Goal: Information Seeking & Learning: Learn about a topic

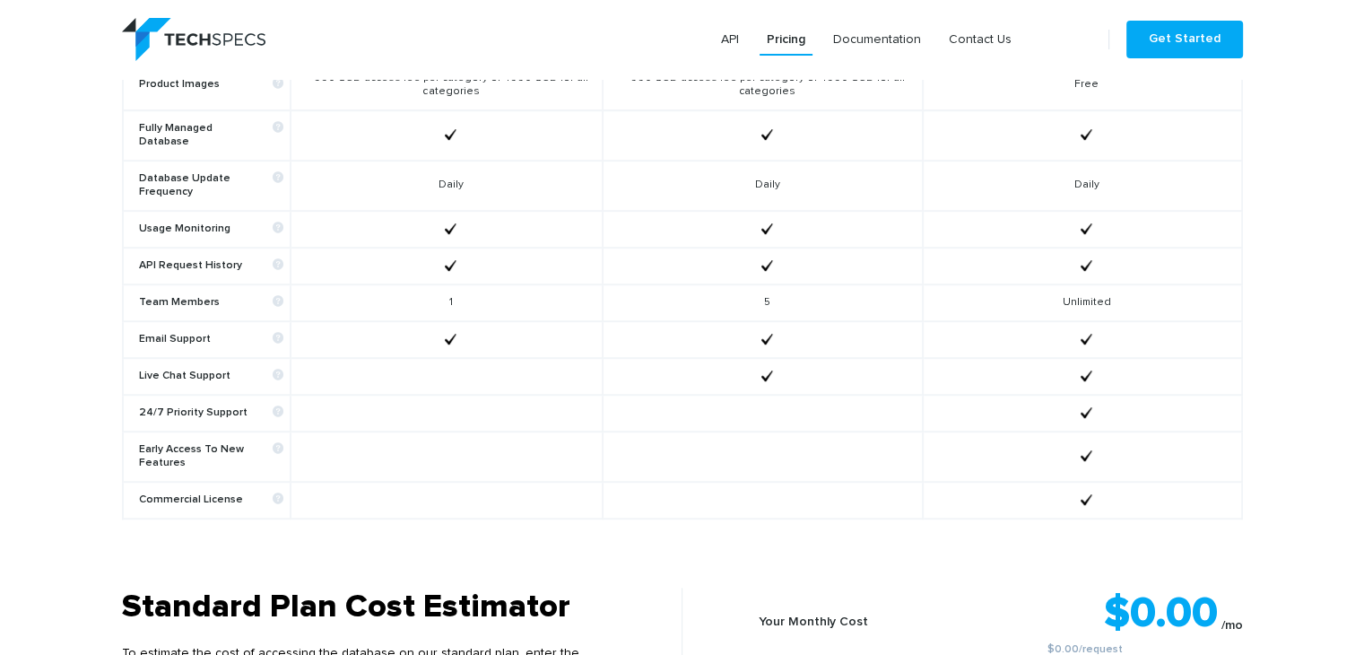
scroll to position [1346, 0]
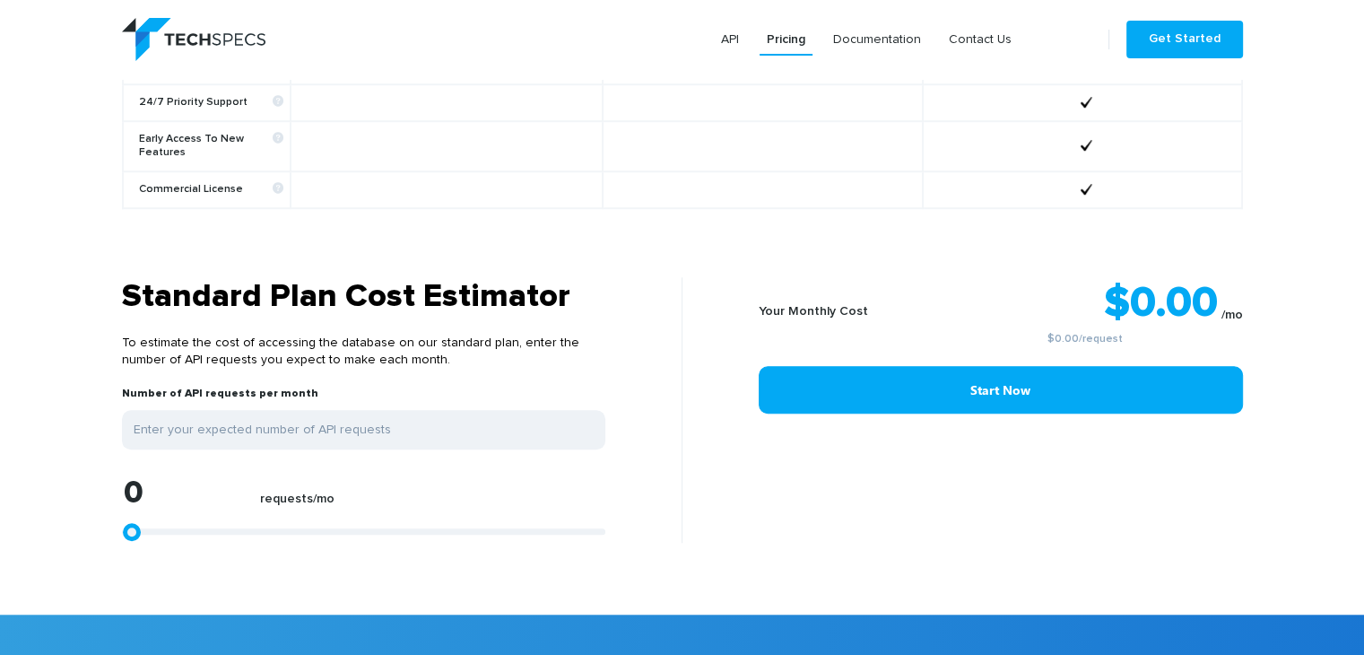
type input "1113"
type input "1484"
type input "2041"
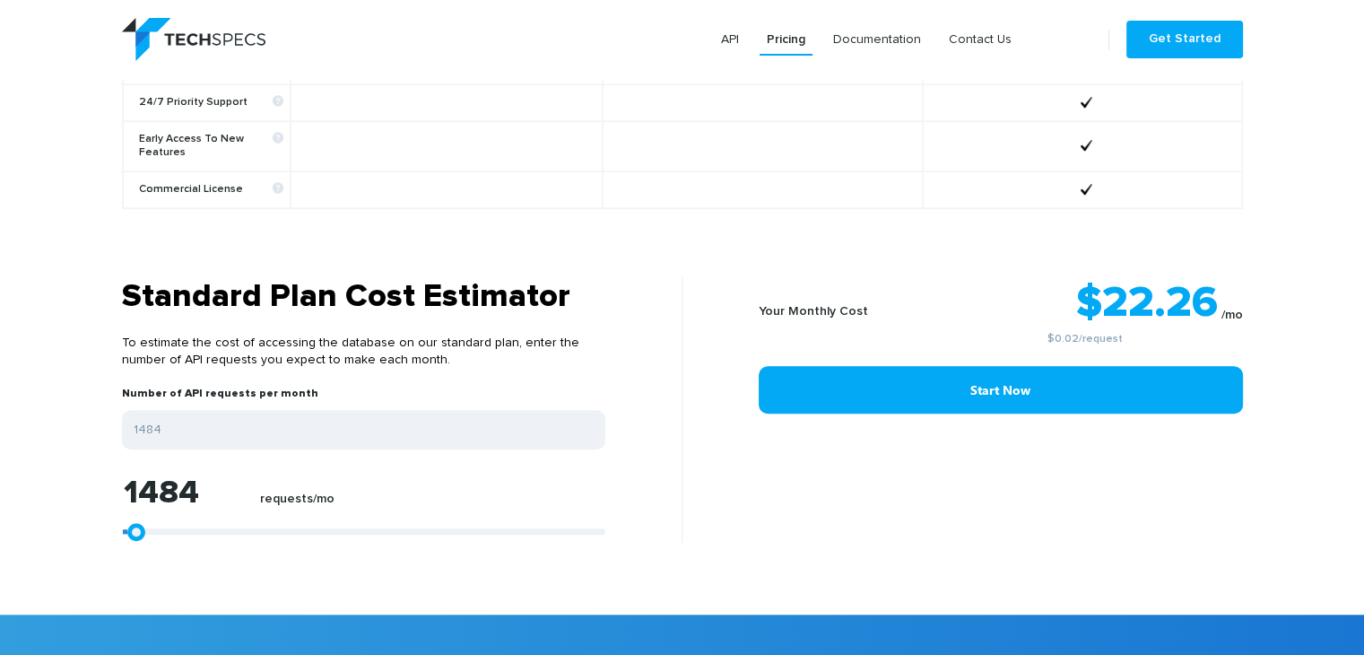
type input "2041"
type input "2597"
type input "2968"
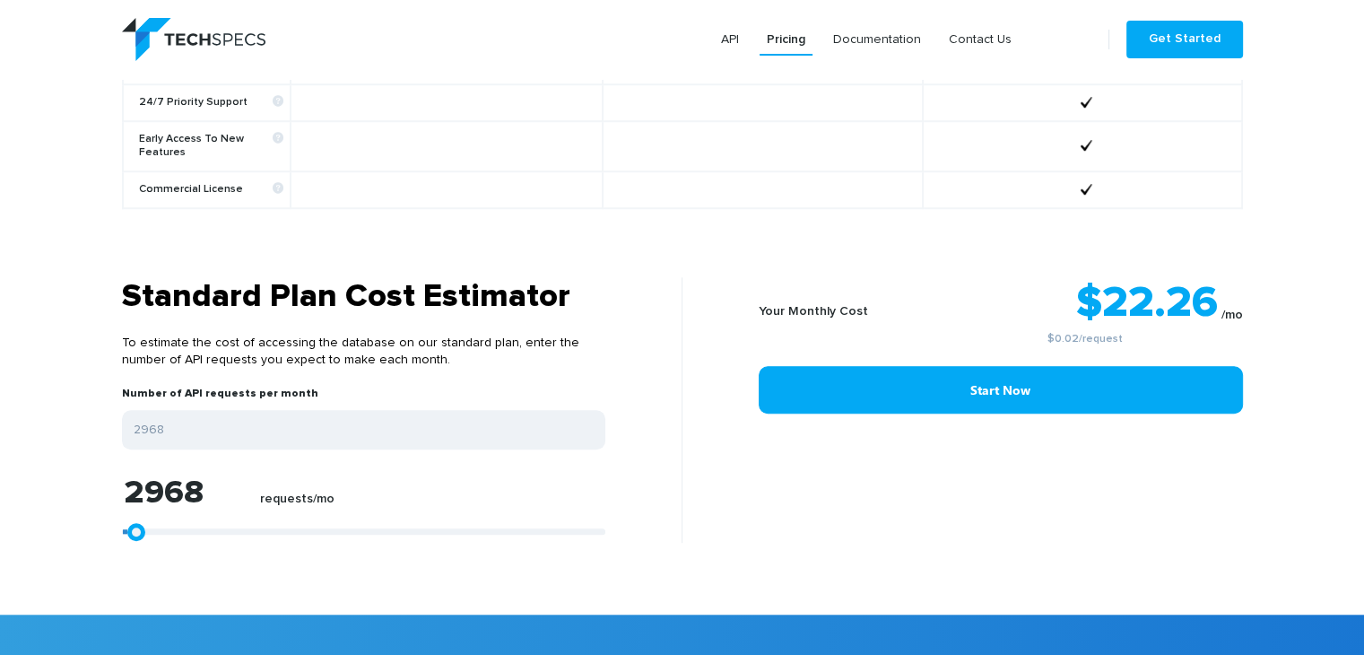
type input "3896"
type input "5380"
type input "6493"
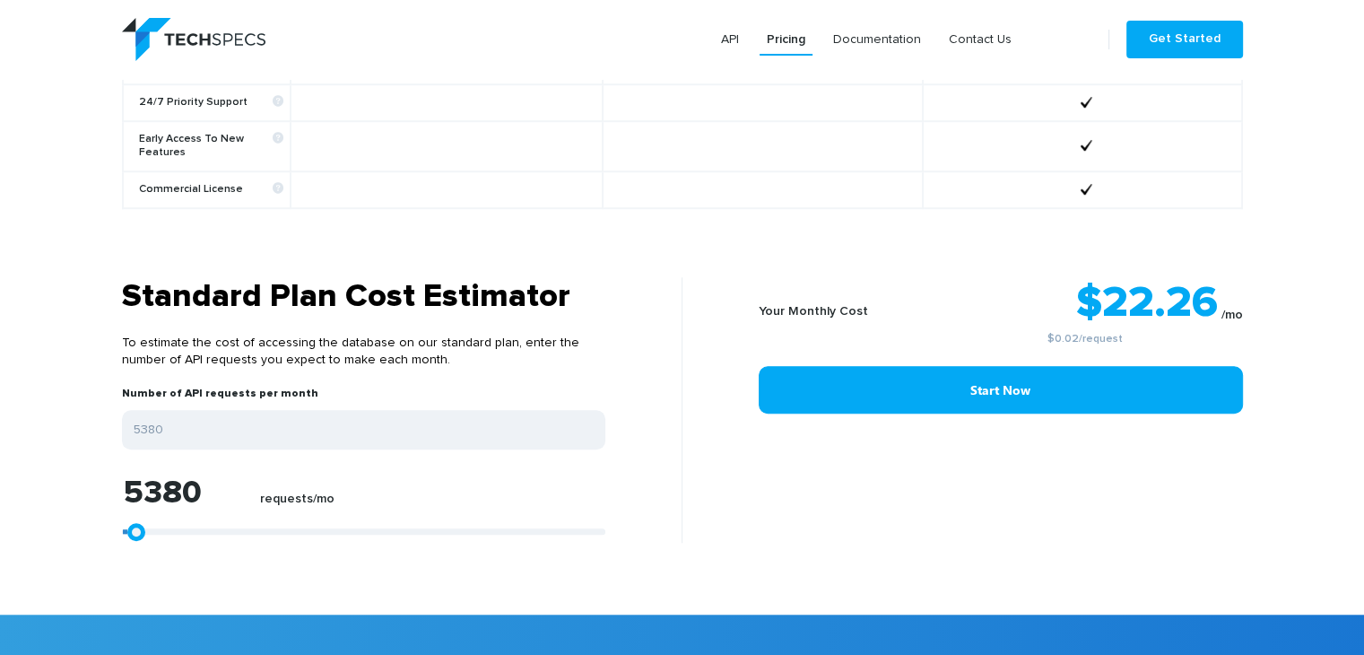
type input "6493"
type input "7978"
type input "9833"
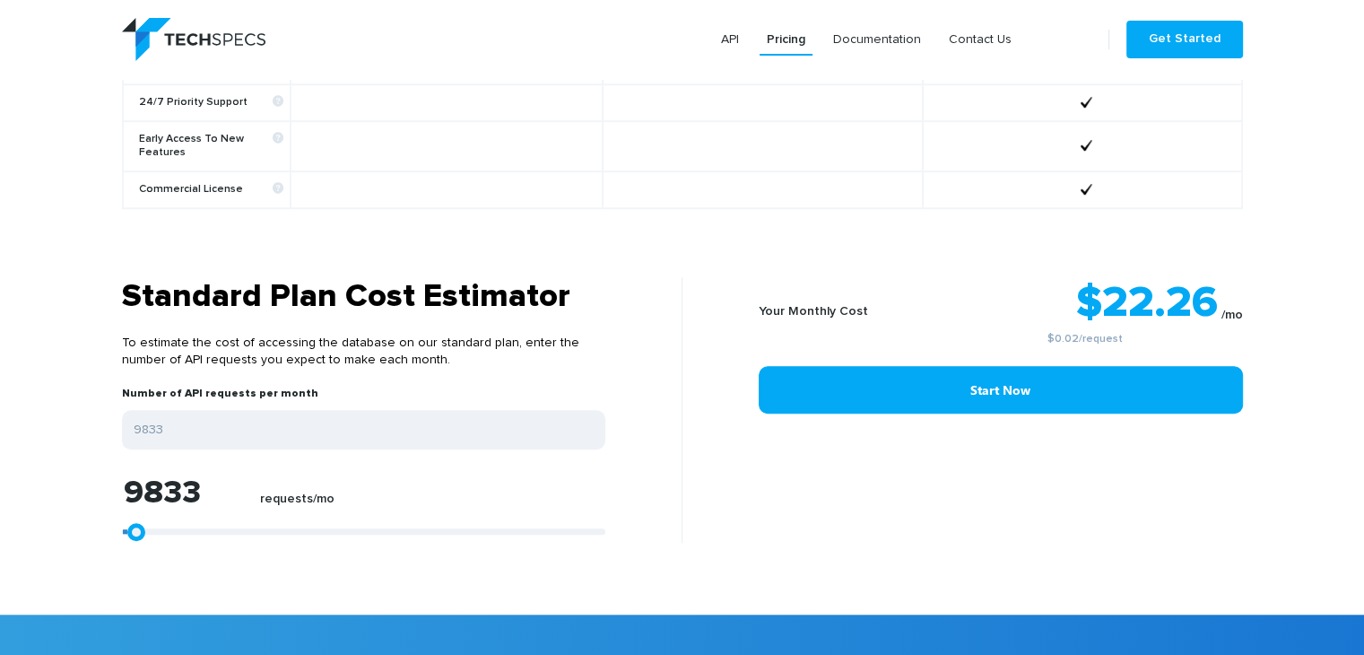
type input "11688"
type input "15399"
type input "17254"
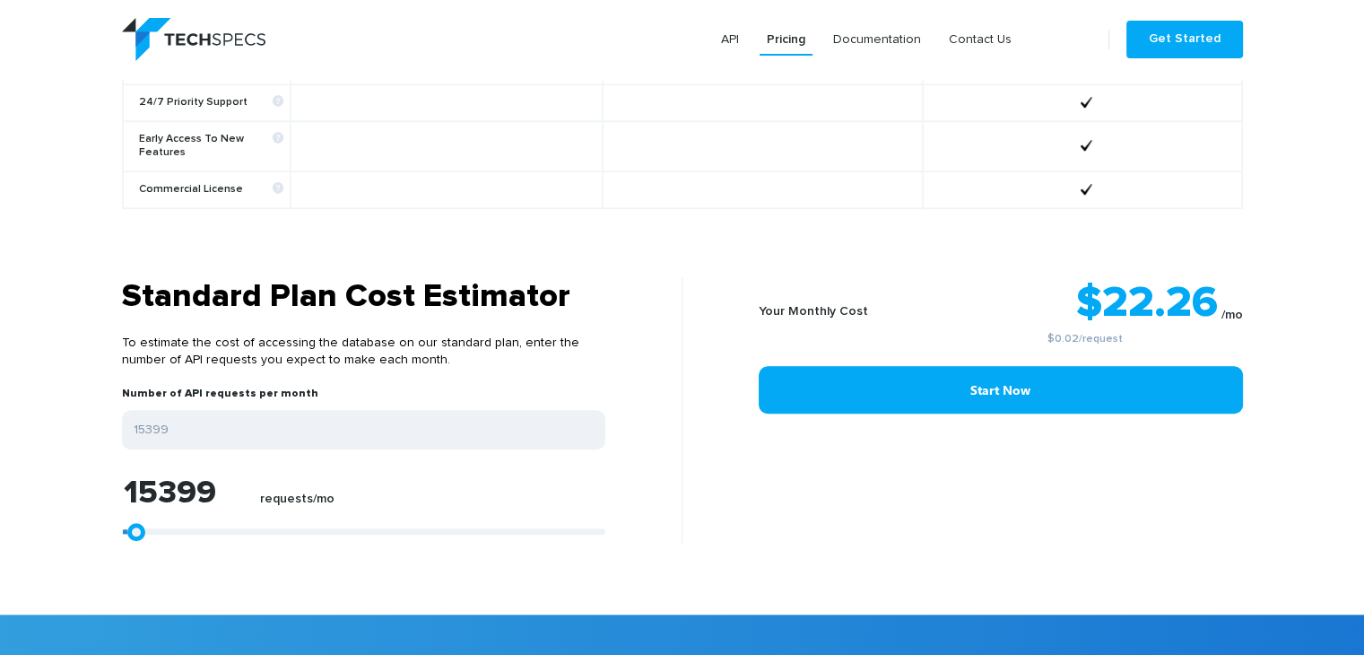
type input "17254"
type input "19109"
type input "20593"
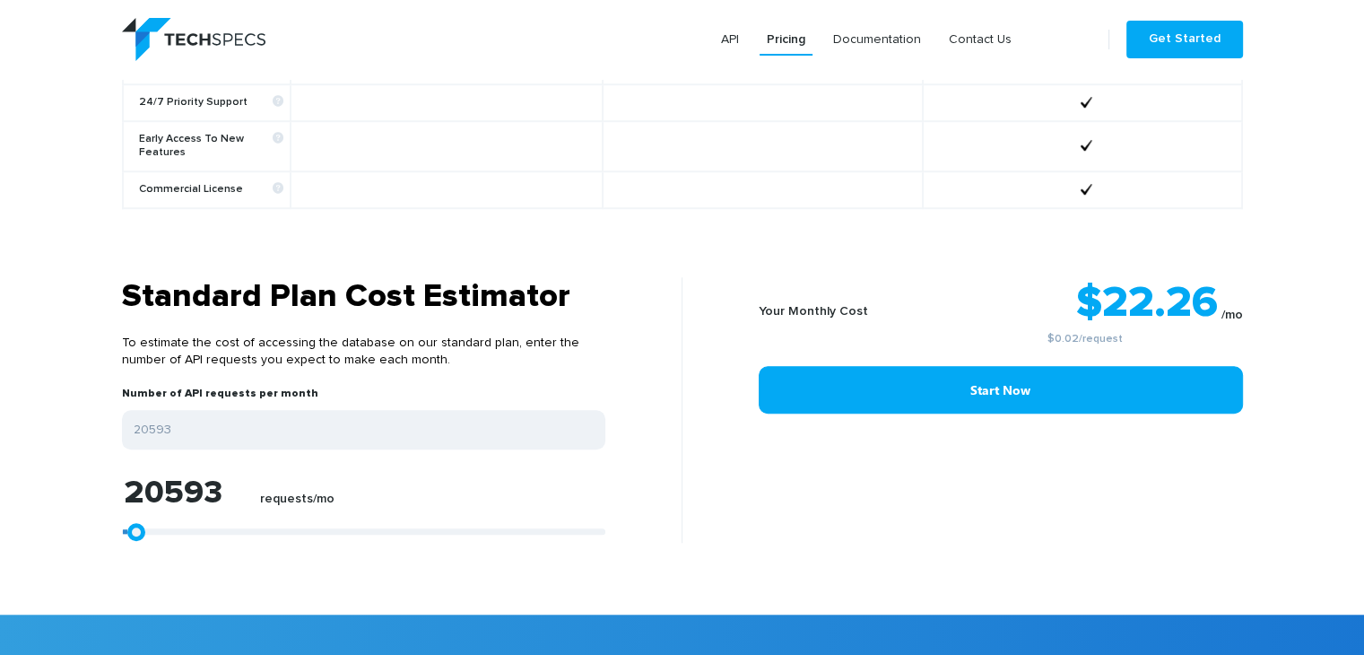
type input "22078"
type input "23376"
type input "24304"
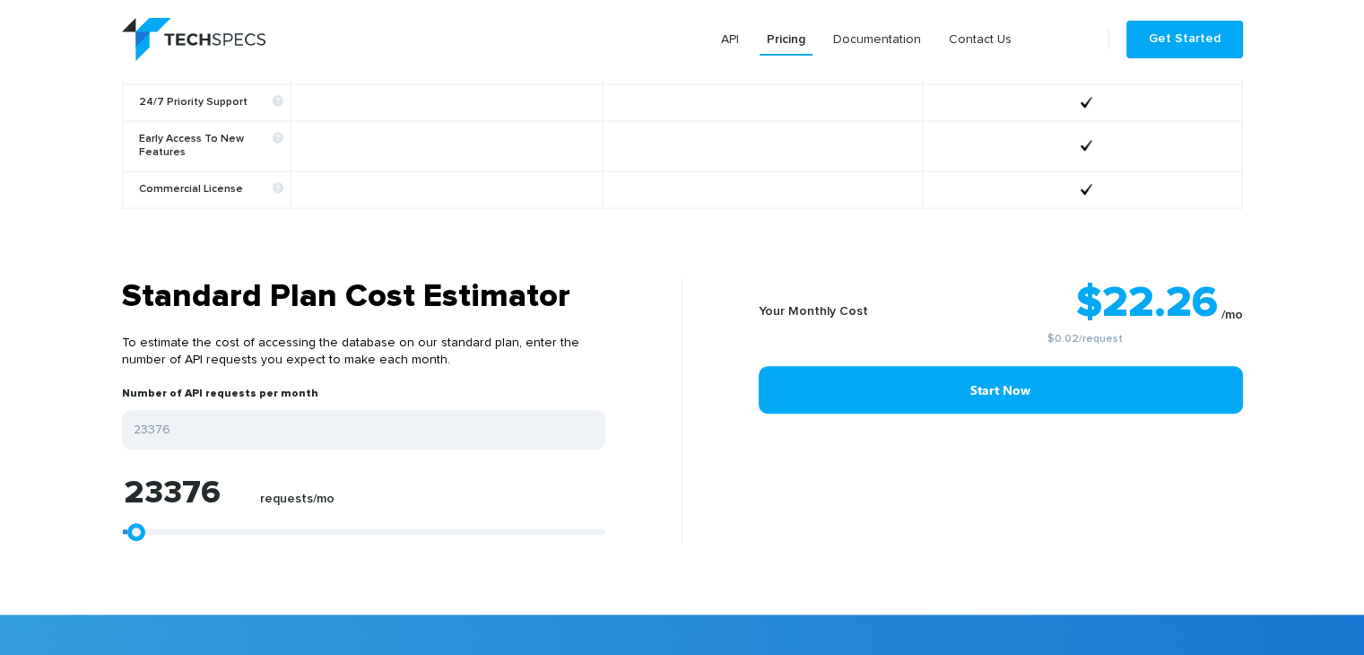
type input "24304"
type input "25046"
type input "25788"
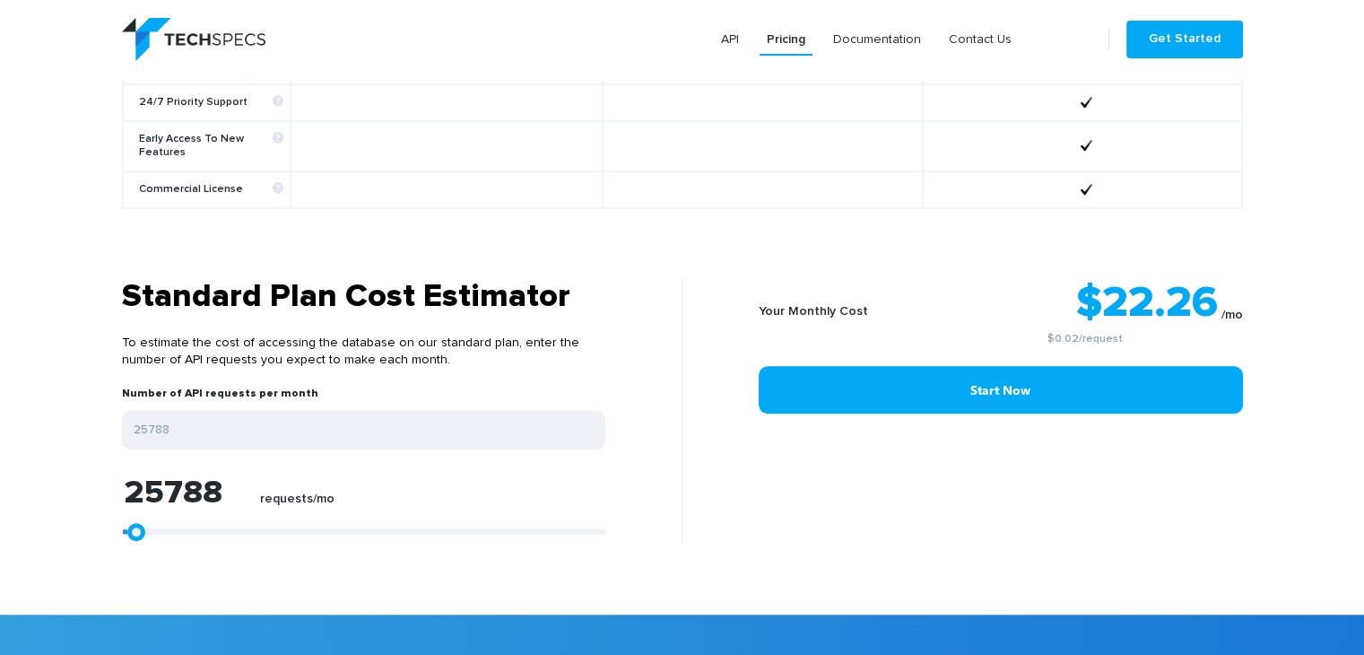
type input "26345"
type input "26716"
type input "27087"
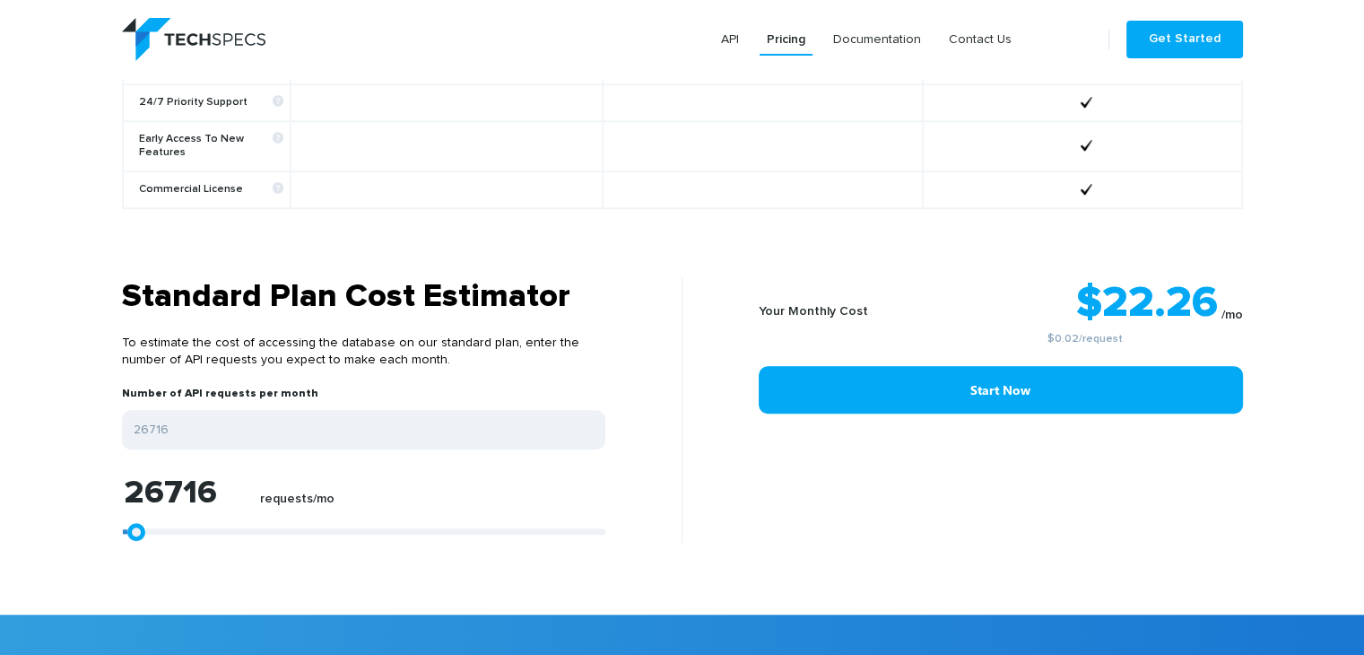
type input "27087"
type input "27272"
type input "27458"
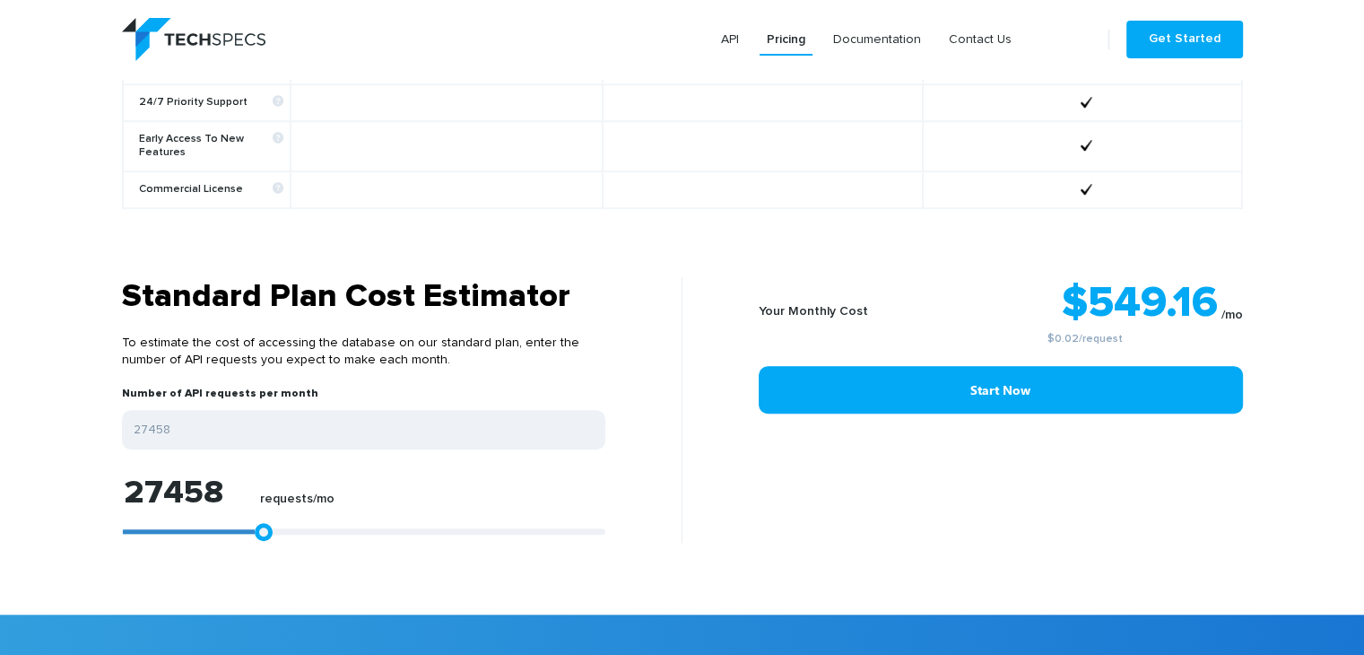
type input "27829"
type input "28571"
type input "29499"
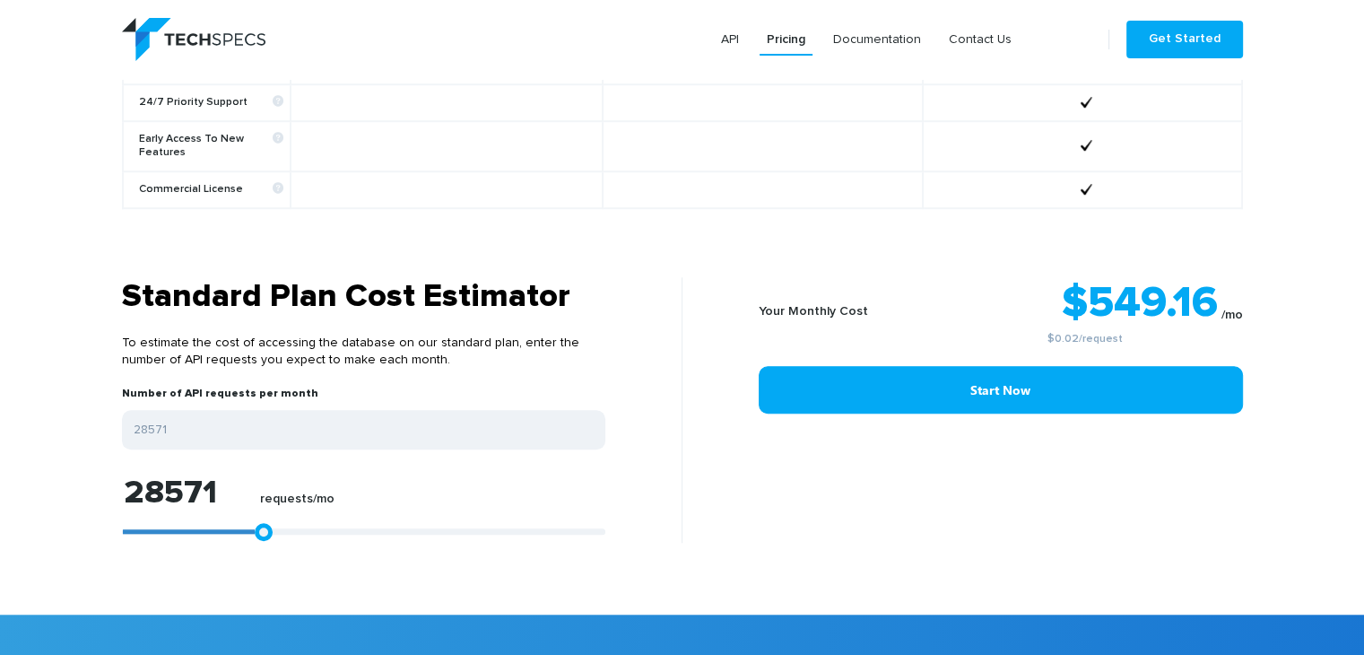
type input "29499"
type input "30612"
type input "30983"
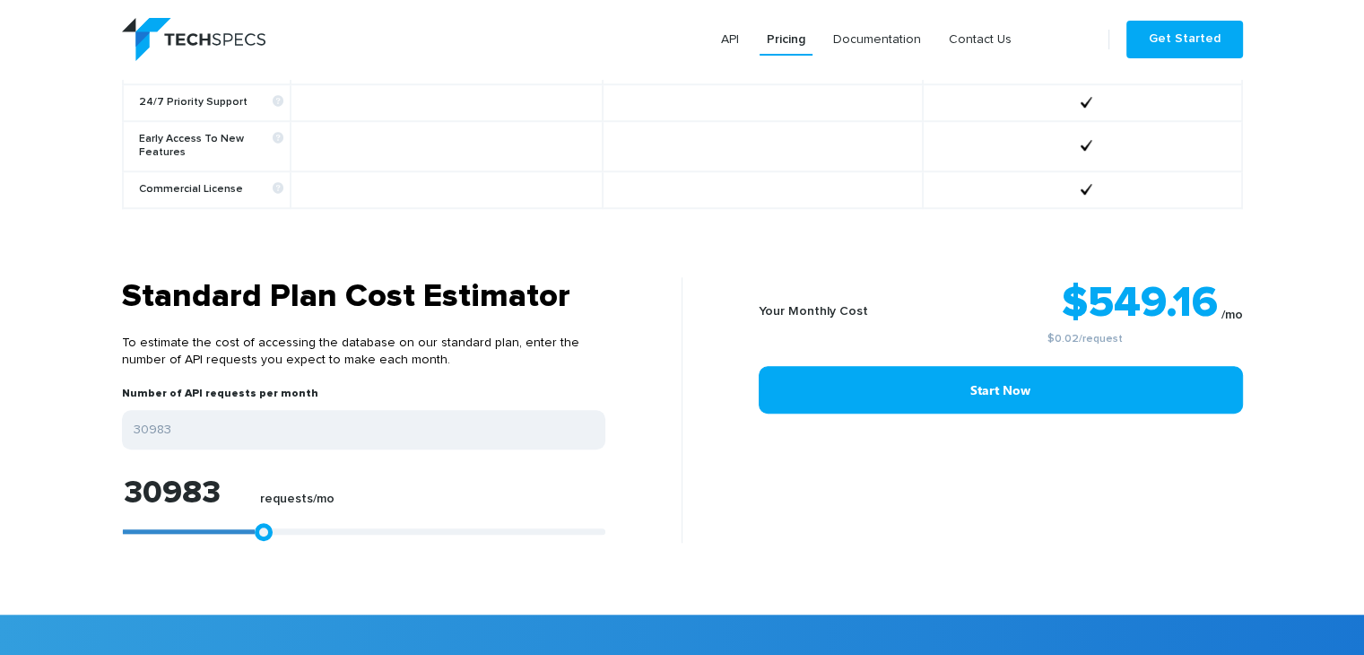
type input "31725"
type input "32653"
type input "33024"
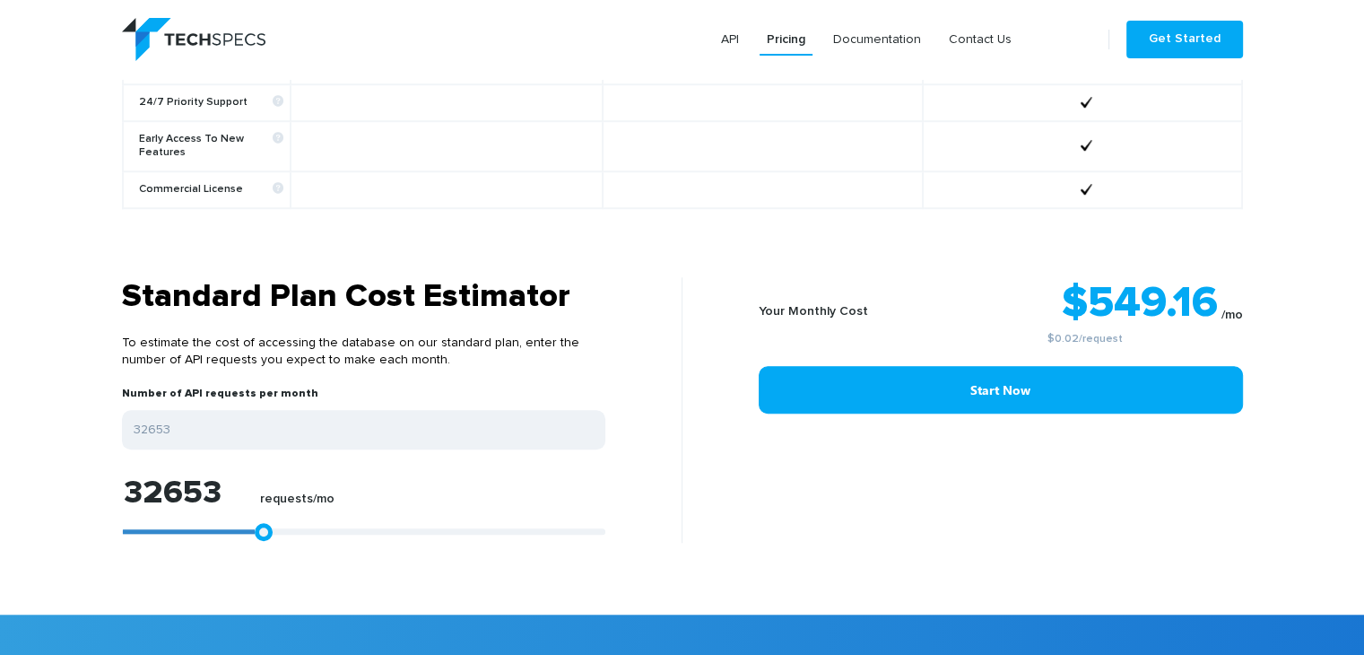
type input "33024"
type input "33209"
type input "33580"
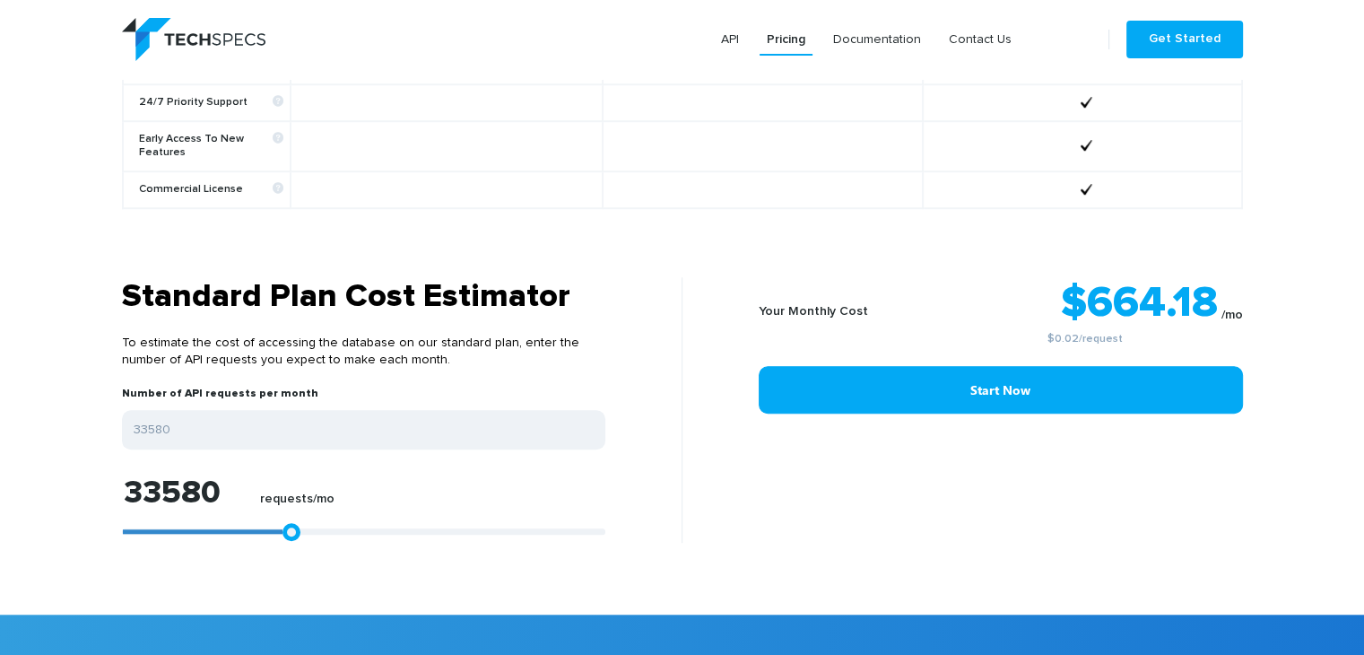
type input "33766"
type input "33951"
type input "34322"
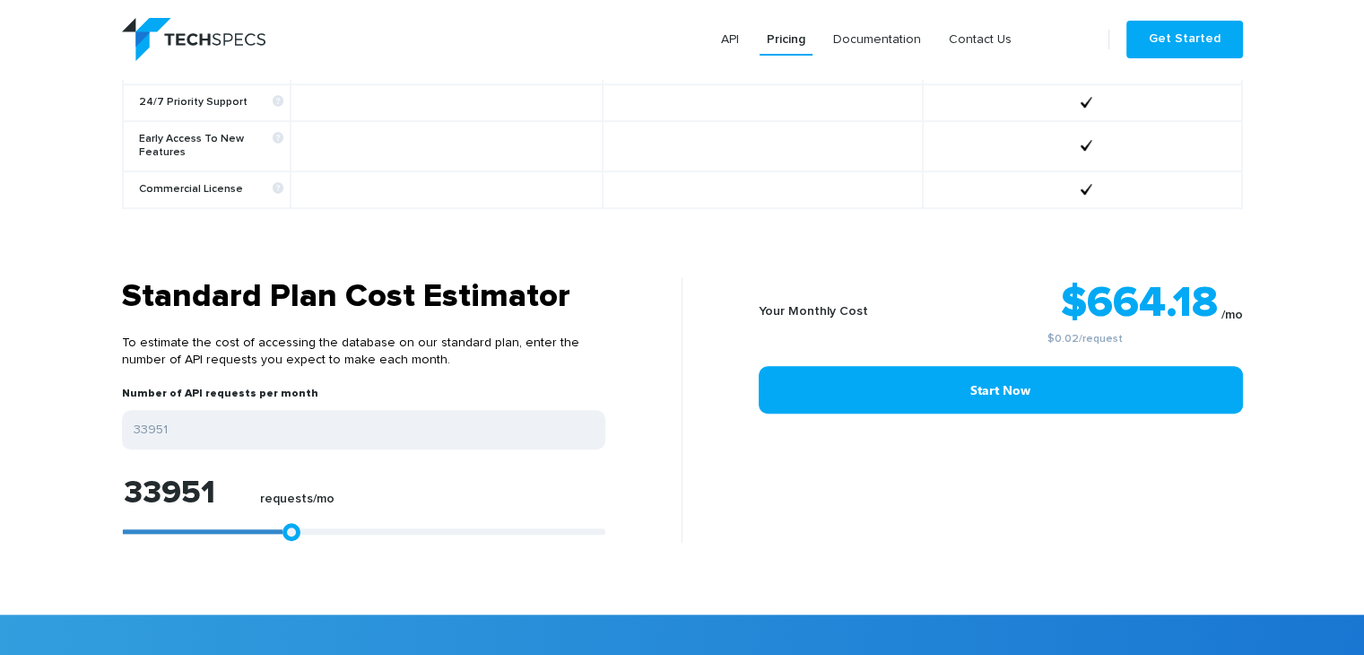
type input "34322"
type input "34694"
type input "35250"
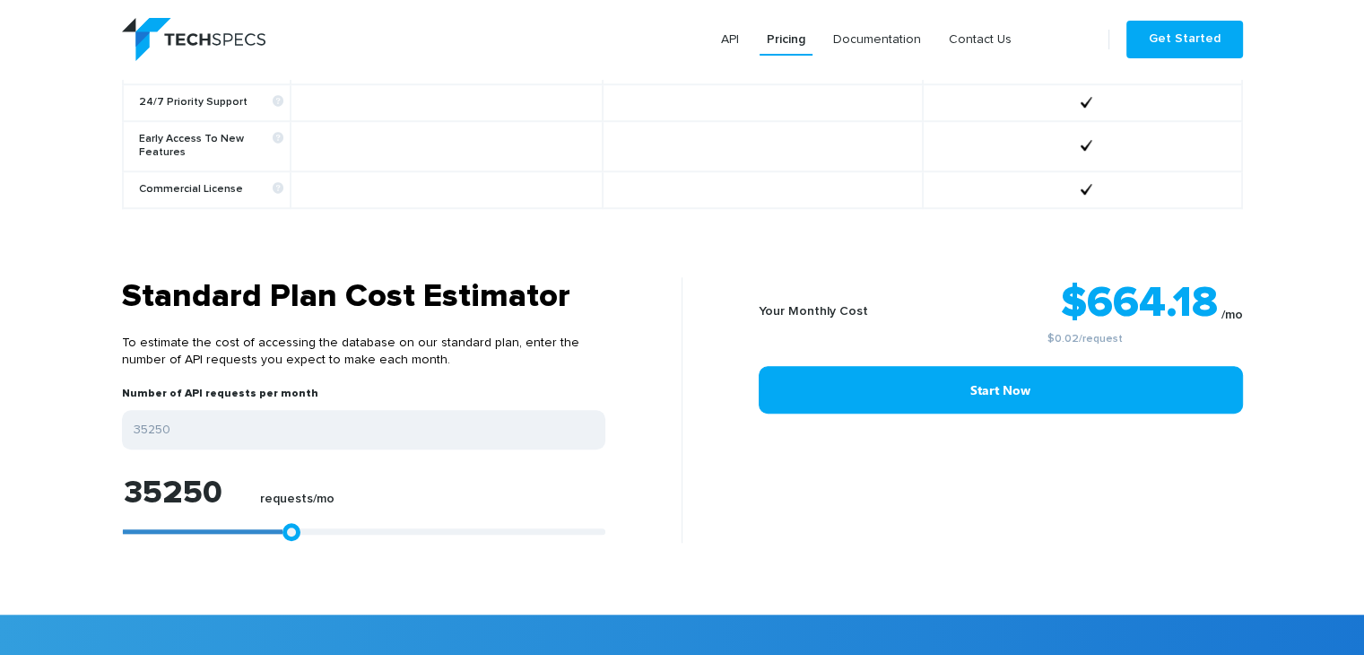
type input "35436"
type input "35807"
type input "36178"
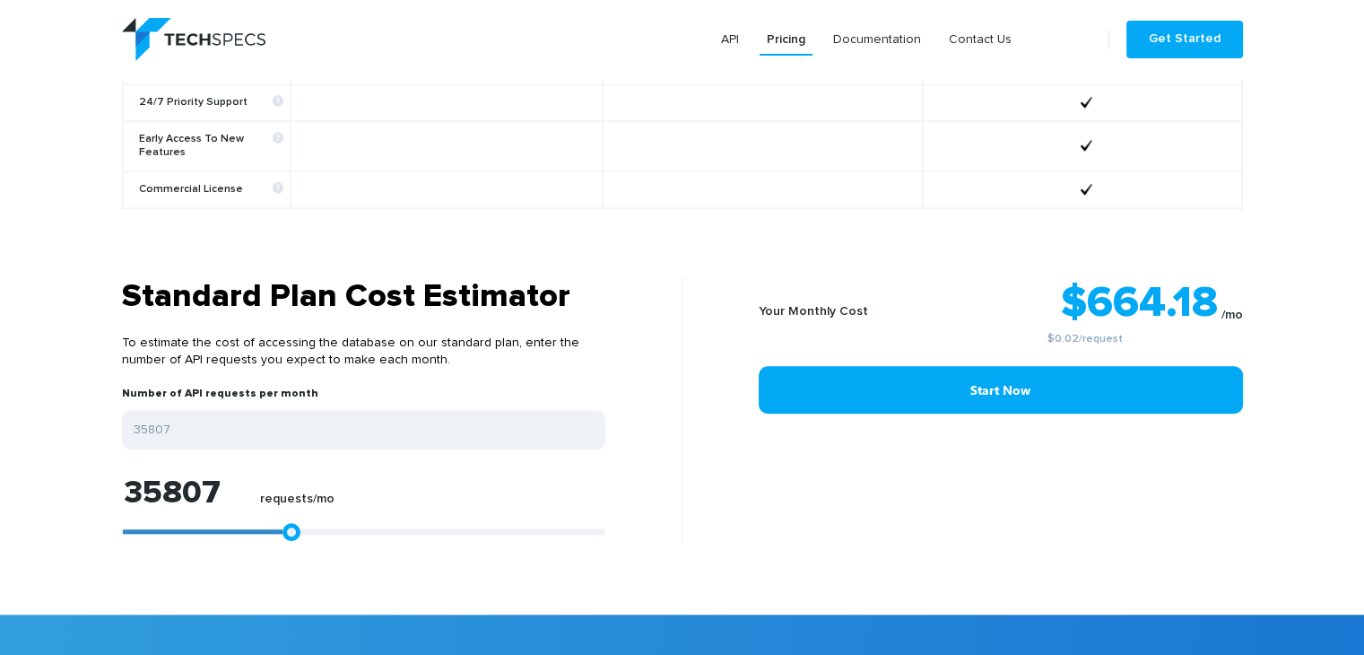
type input "36178"
type input "36363"
type input "36734"
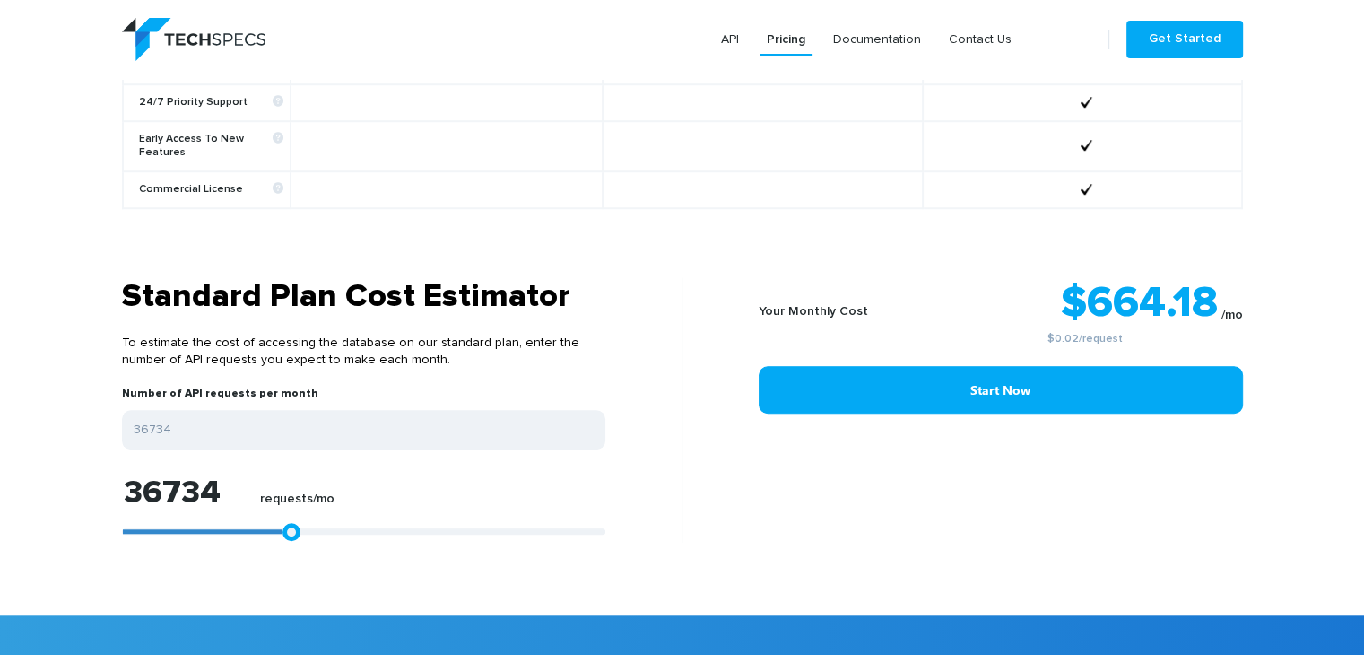
type input "37105"
type input "37291"
type input "37847"
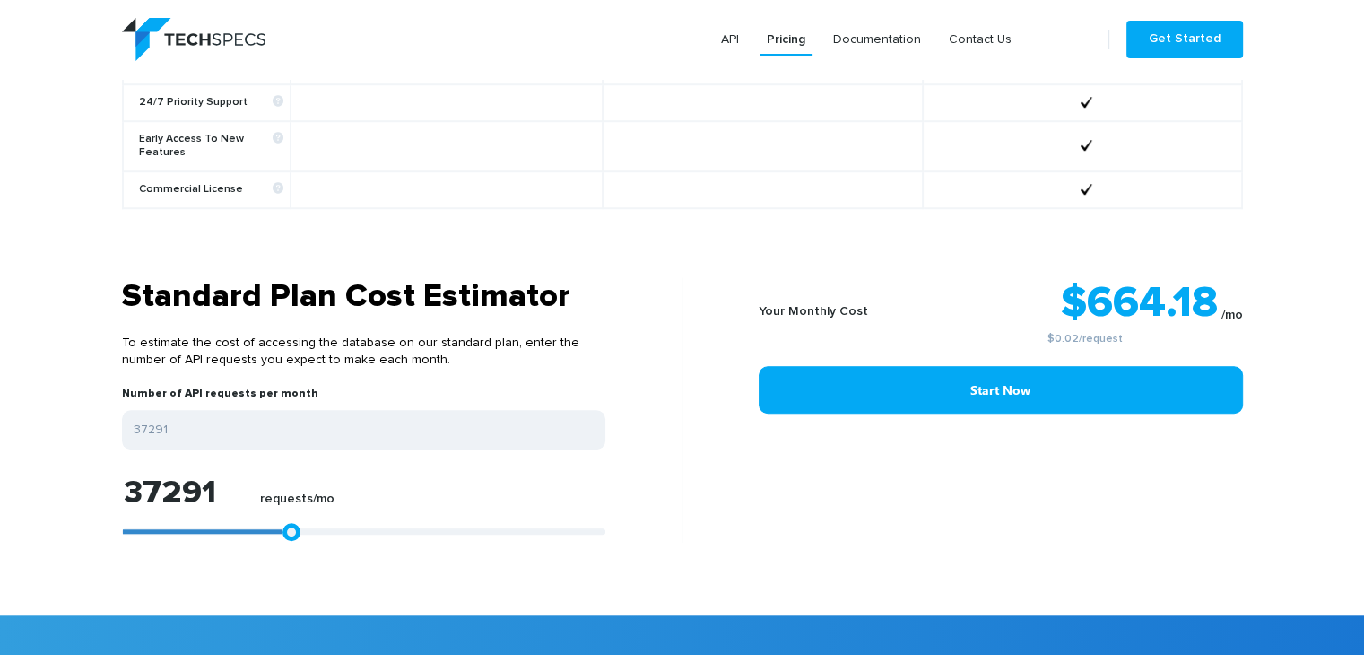
type input "37847"
type input "38404"
type input "38590"
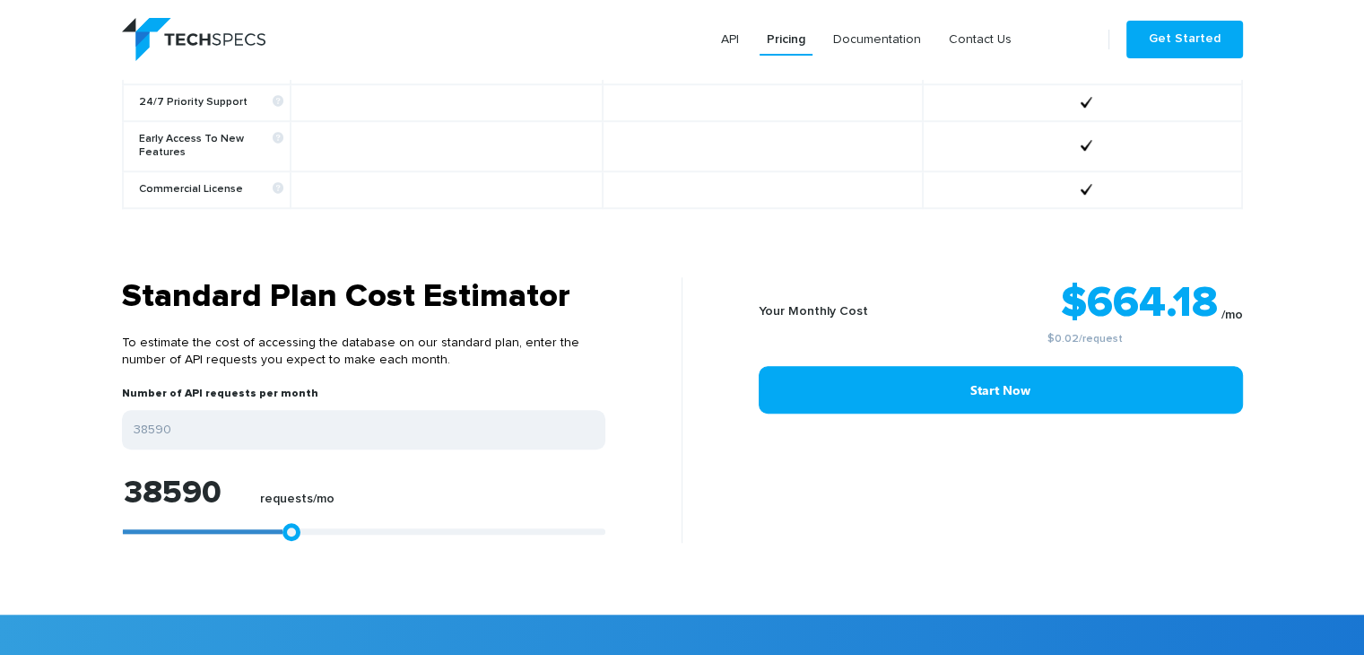
type input "39332"
type input "39888"
type input "41001"
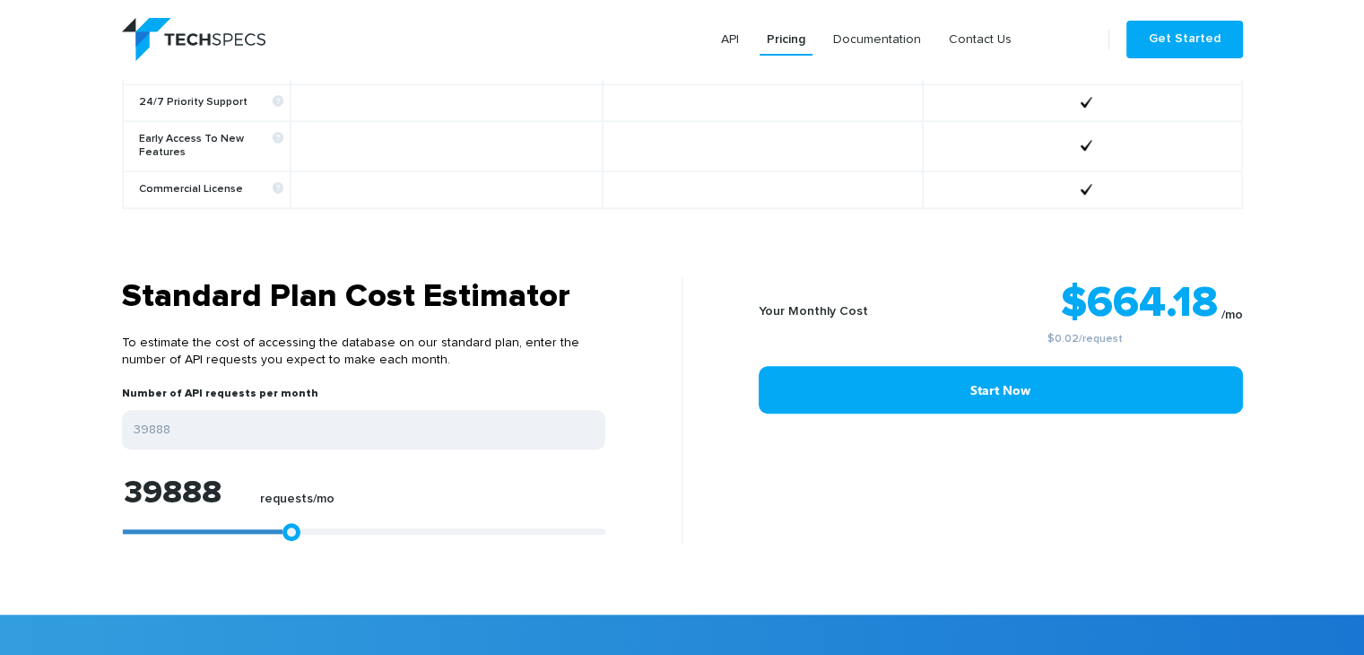
type input "41001"
type input "41372"
type input "41558"
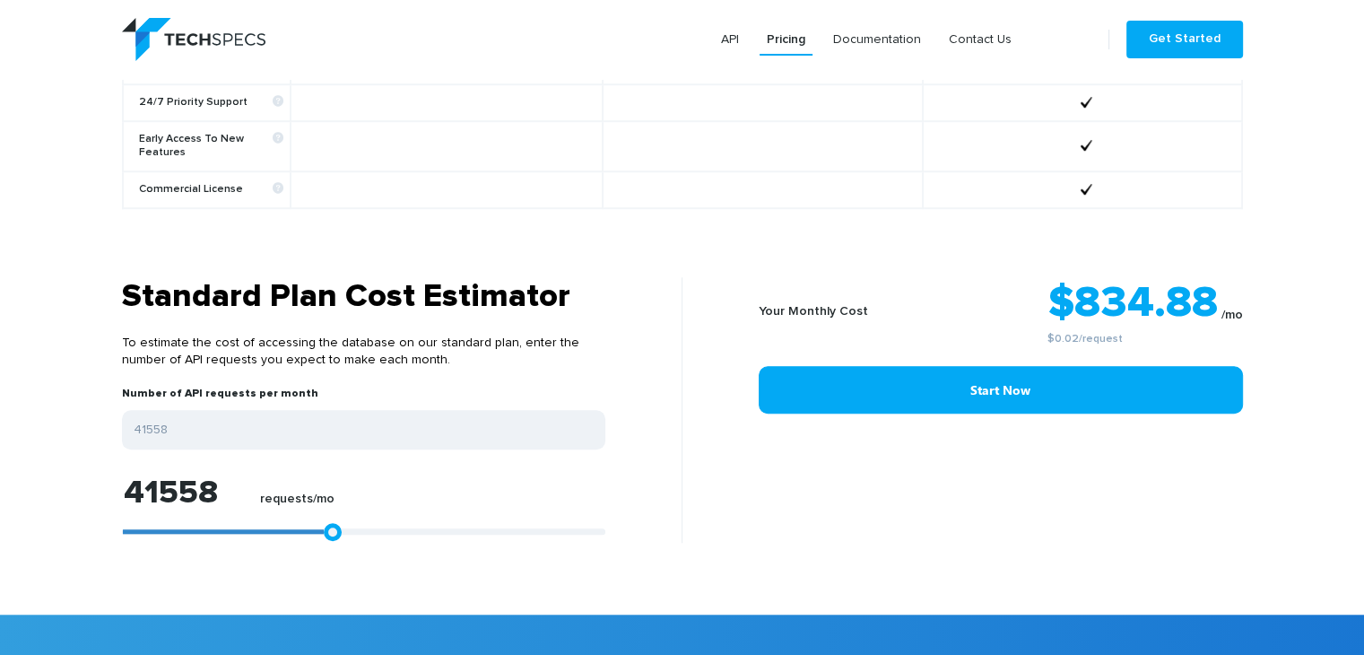
type input "41744"
type input "41558"
type input "41372"
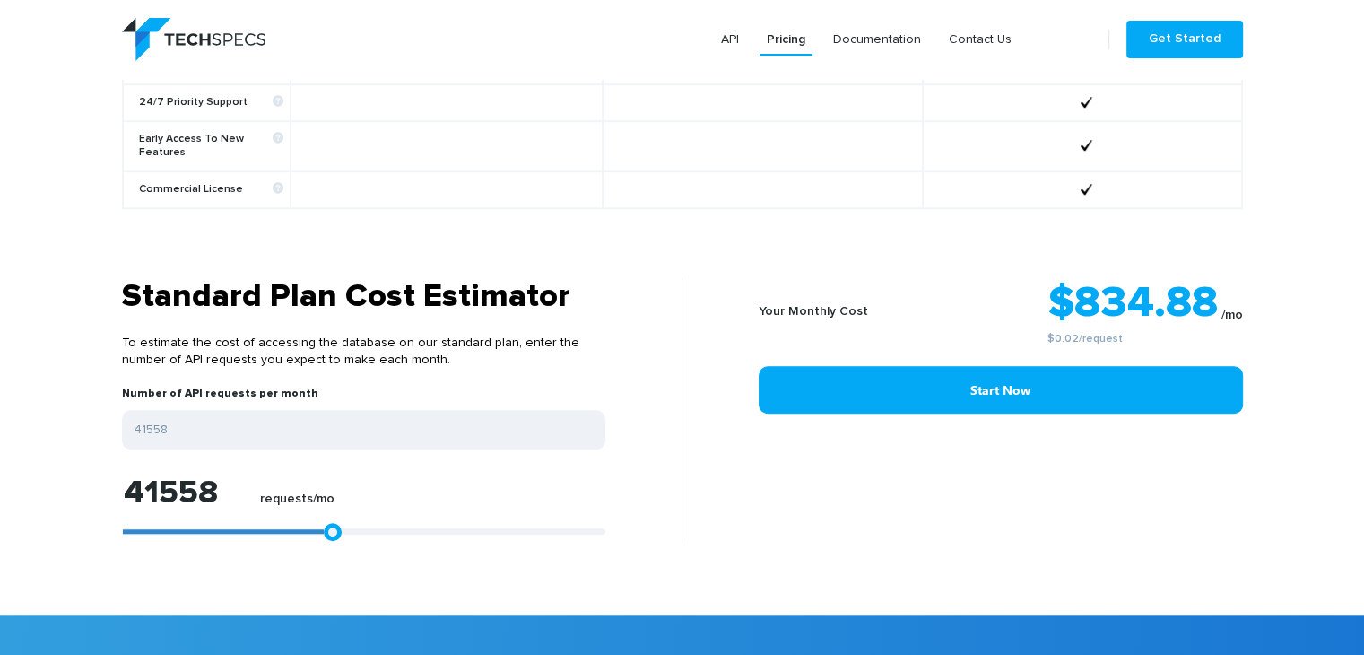
type input "41372"
type input "41187"
type input "40816"
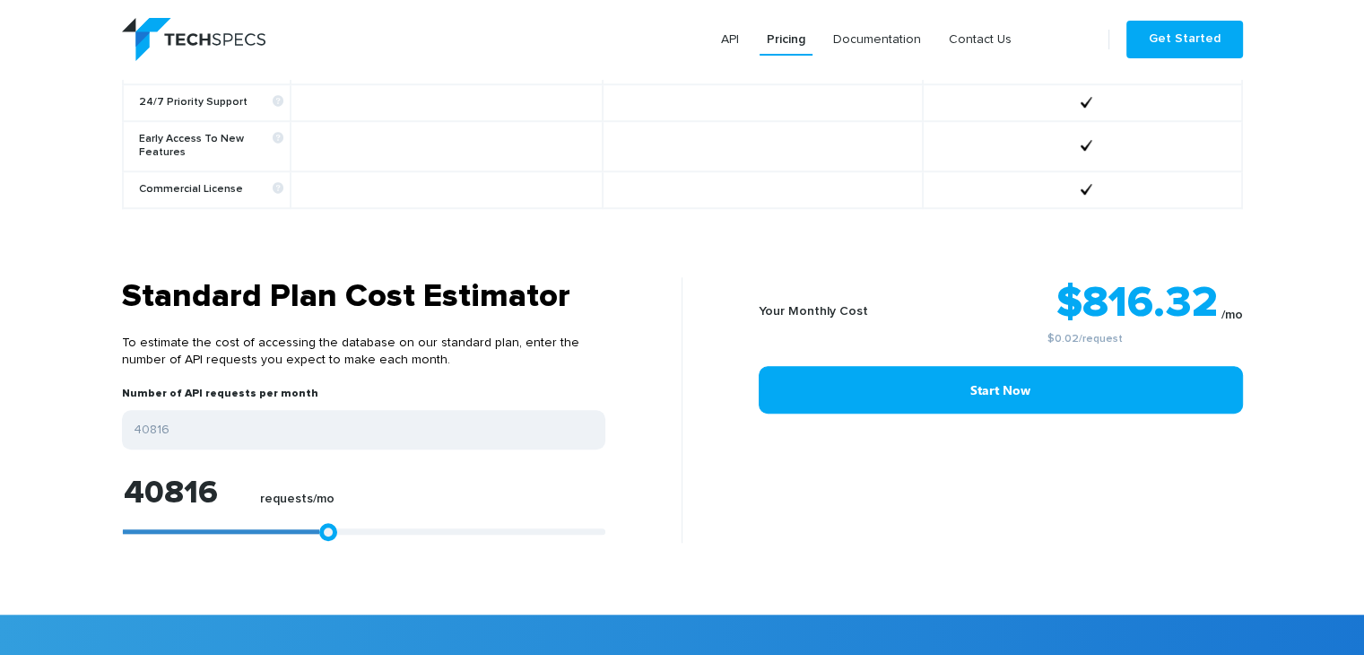
type input "40630"
type input "41187"
type input "42671"
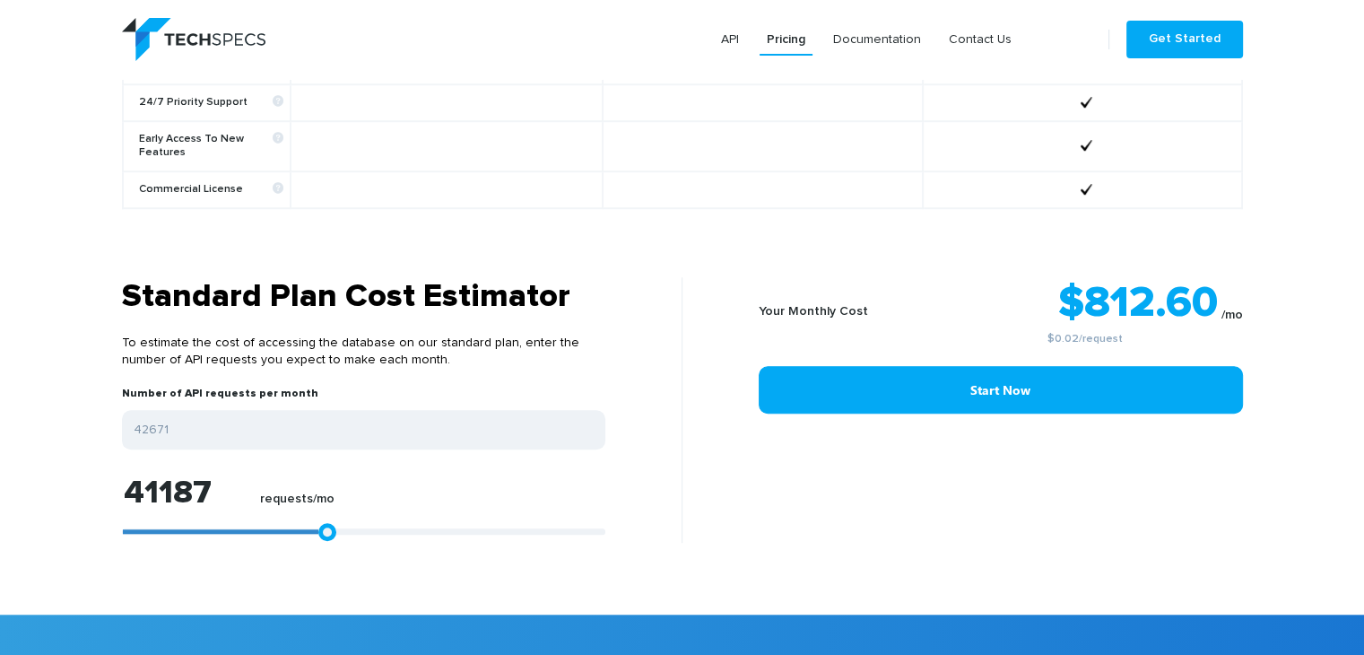
type input "42671"
type input "44898"
type input "46382"
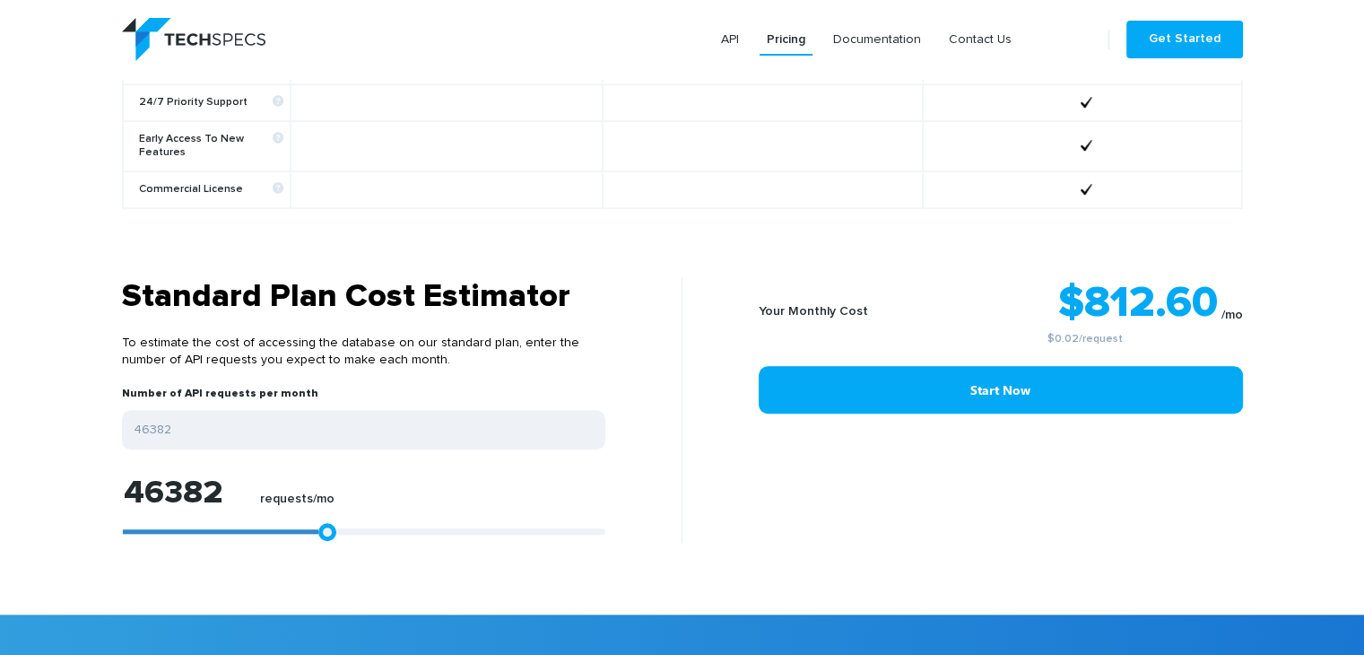
type input "47866"
type input "49536"
type input "51391"
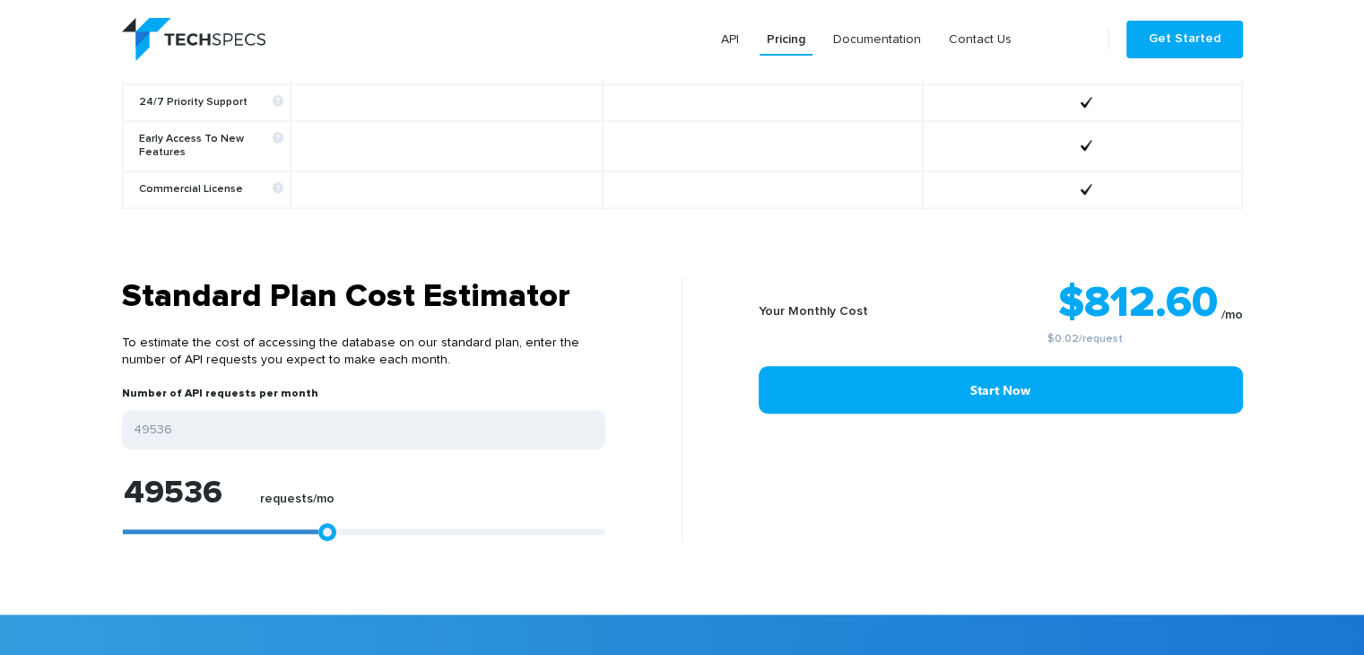
type input "51391"
type input "53246"
type input "55287"
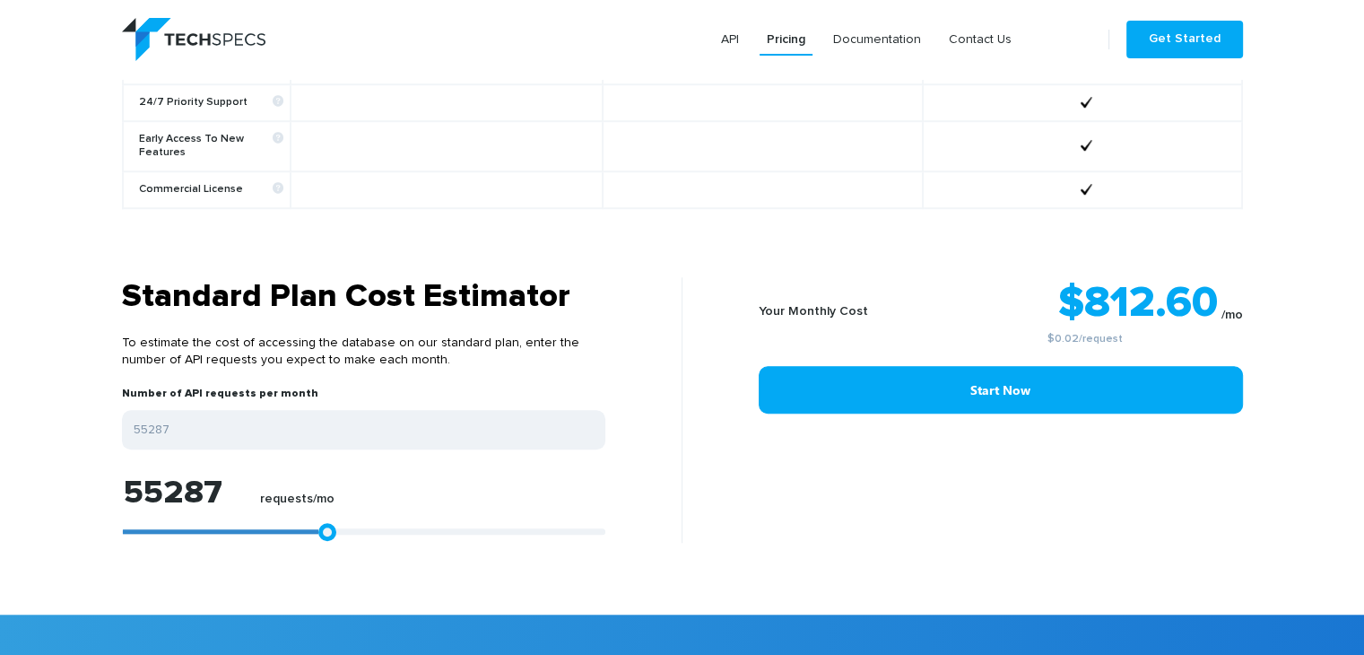
type input "56771"
type input "57884"
type input "58998"
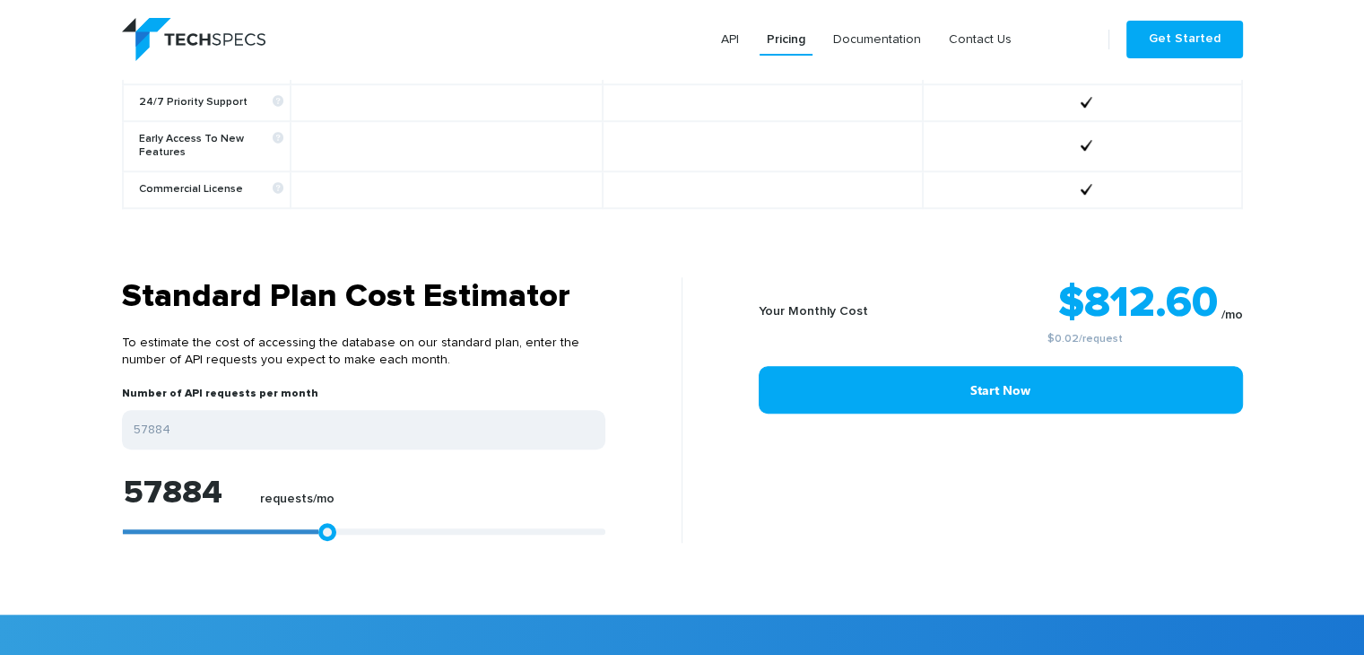
type input "58998"
type input "59925"
type input "60296"
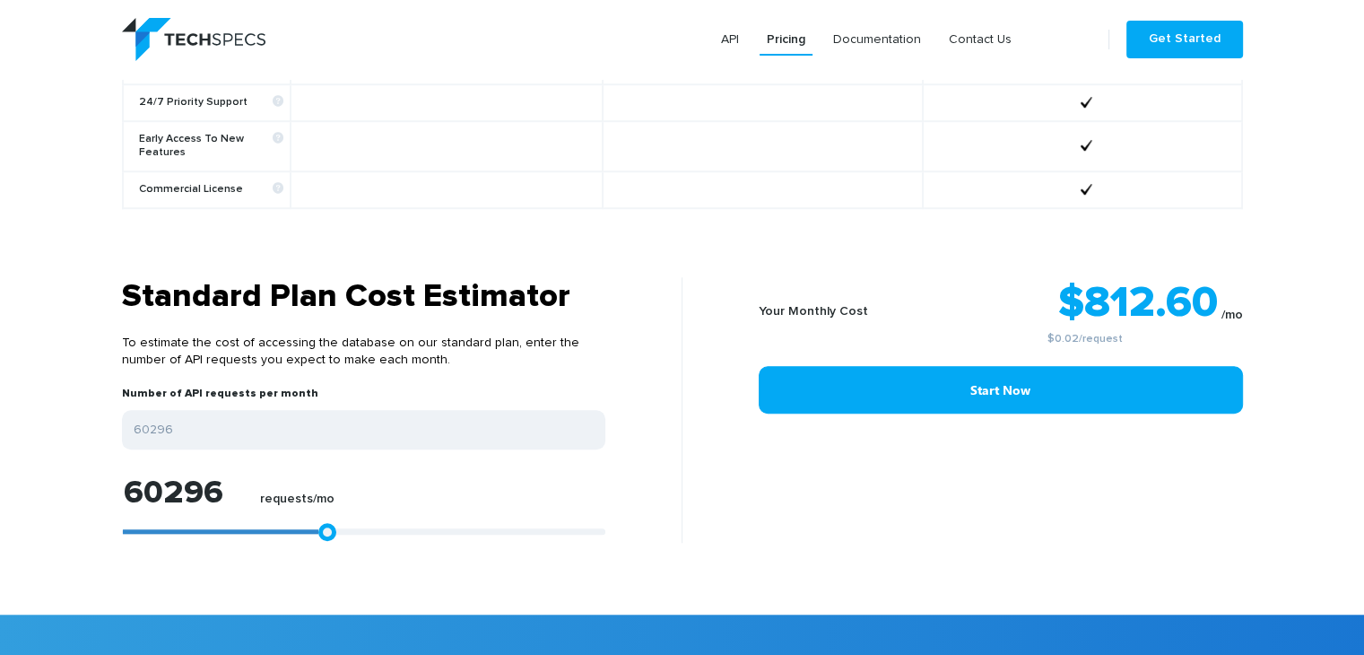
type input "60667"
type input "61409"
type input "61966"
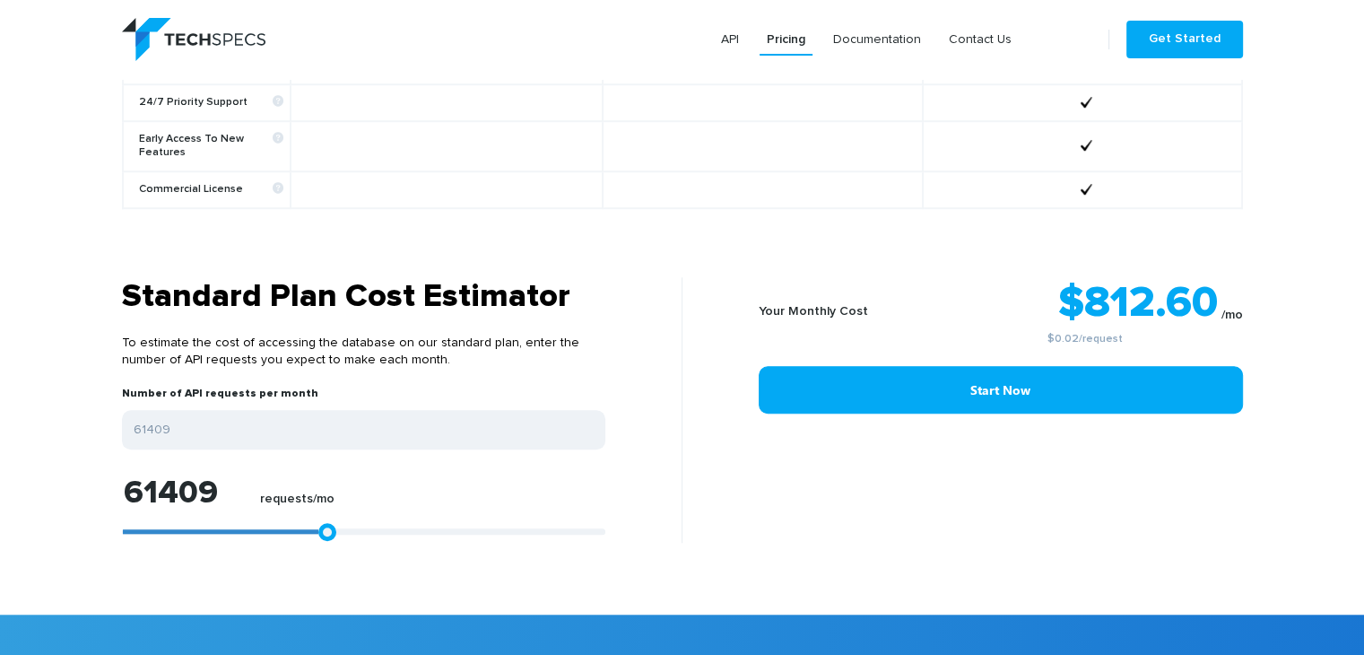
type input "61966"
type input "62894"
type input "63821"
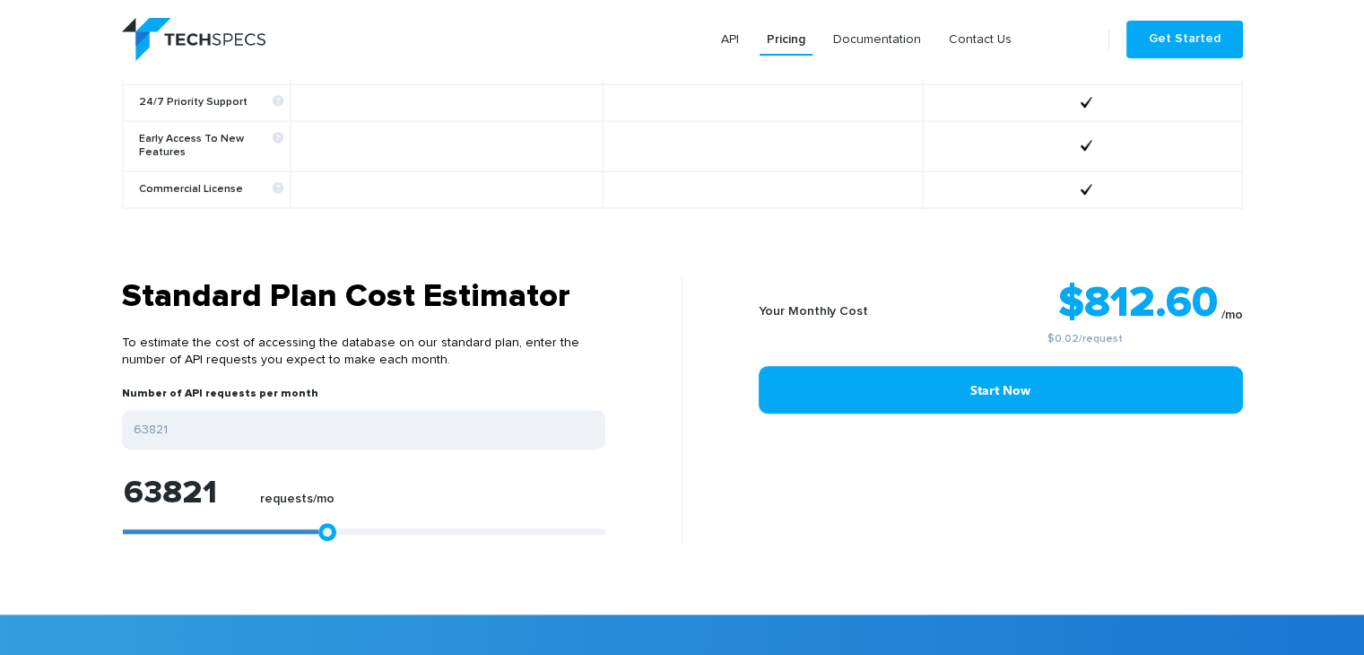
type input "64934"
type input "66233"
type input "66975"
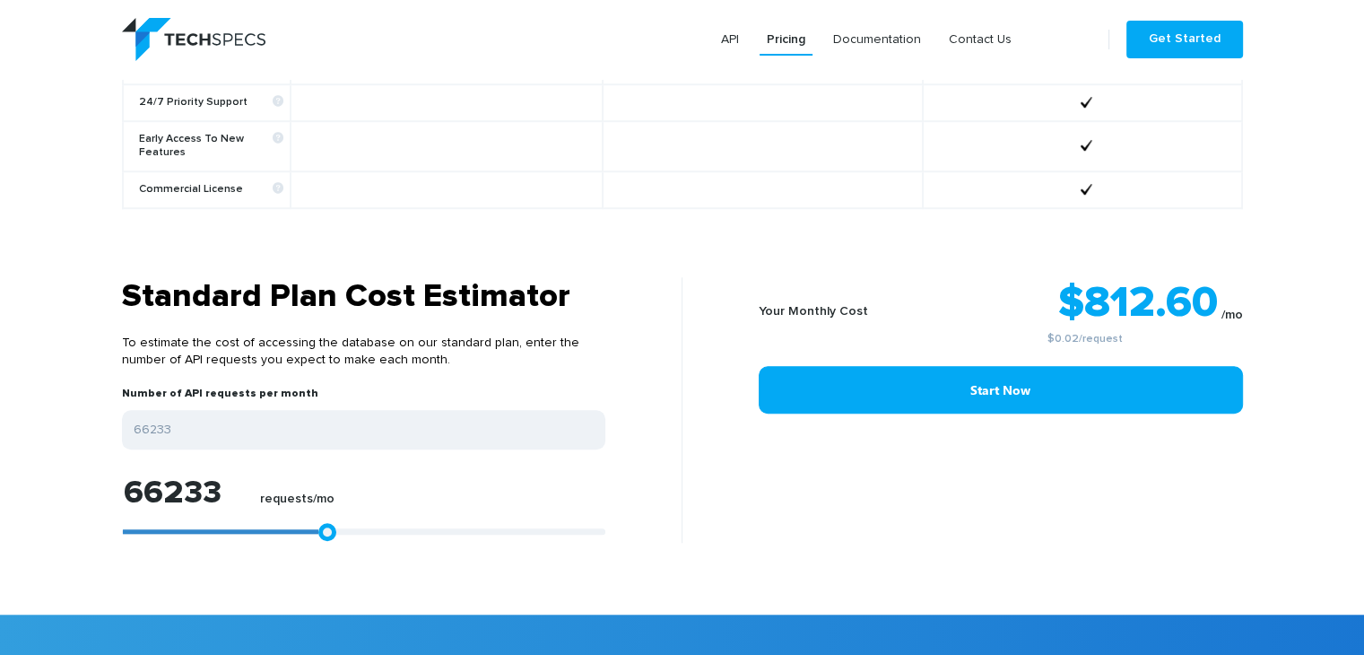
type input "66975"
type input "68088"
type input "69016"
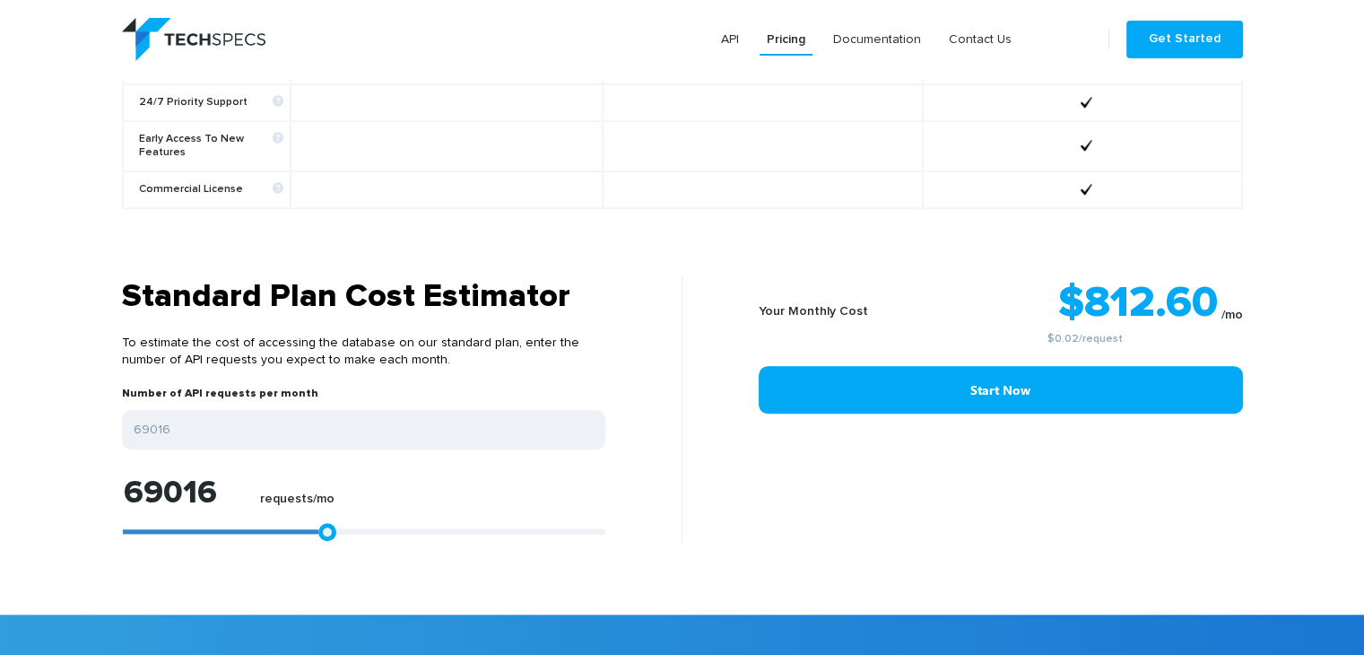
type input "70129"
type input "71057"
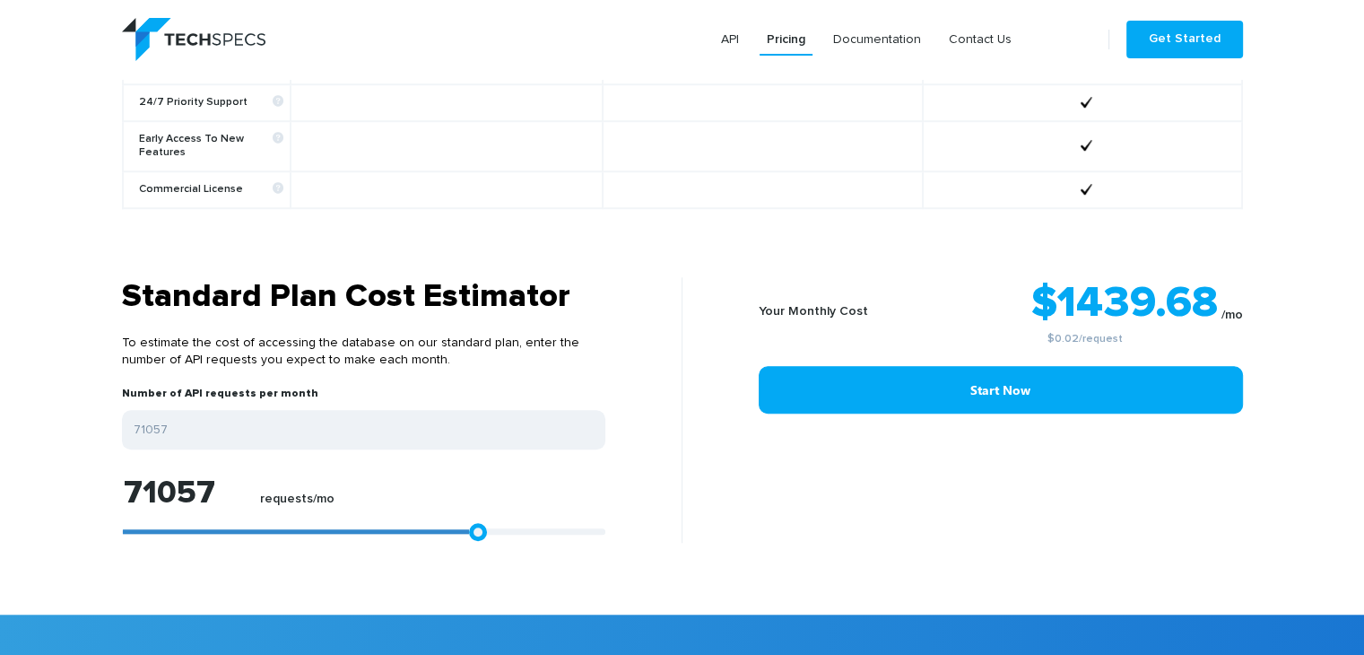
type input "71984"
type input "72912"
type input "73840"
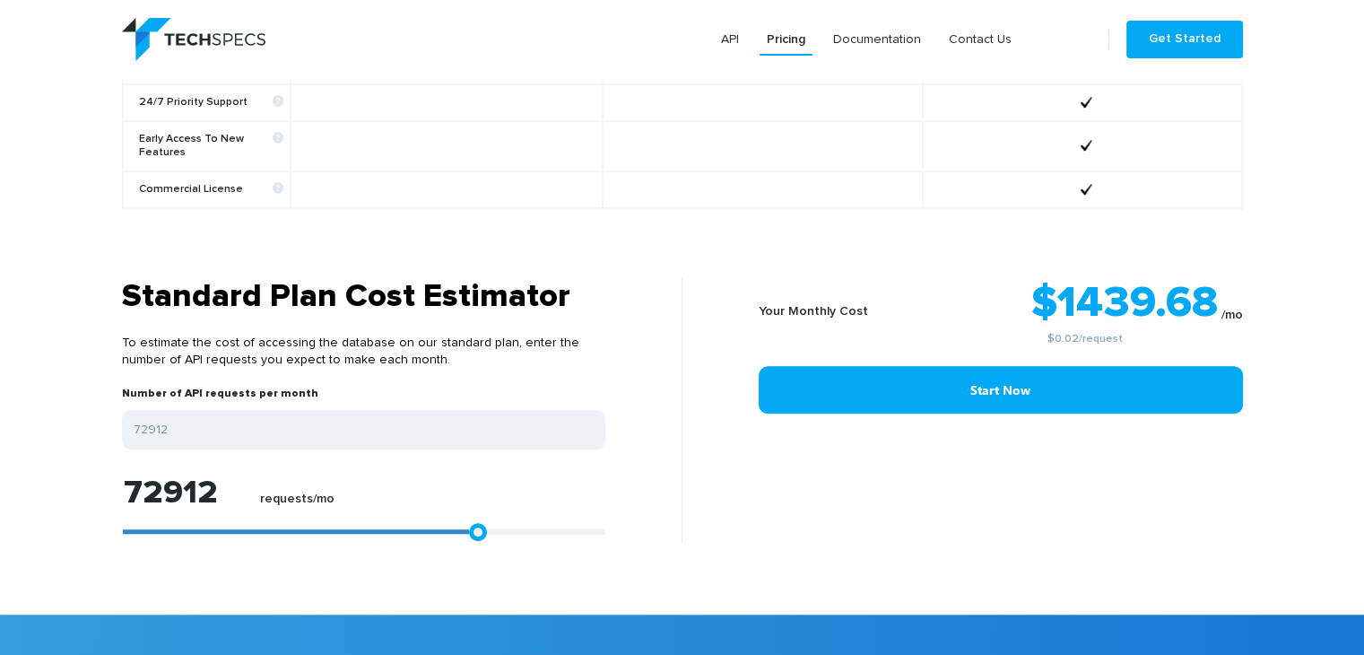
type input "73840"
type input "74767"
type input "75881"
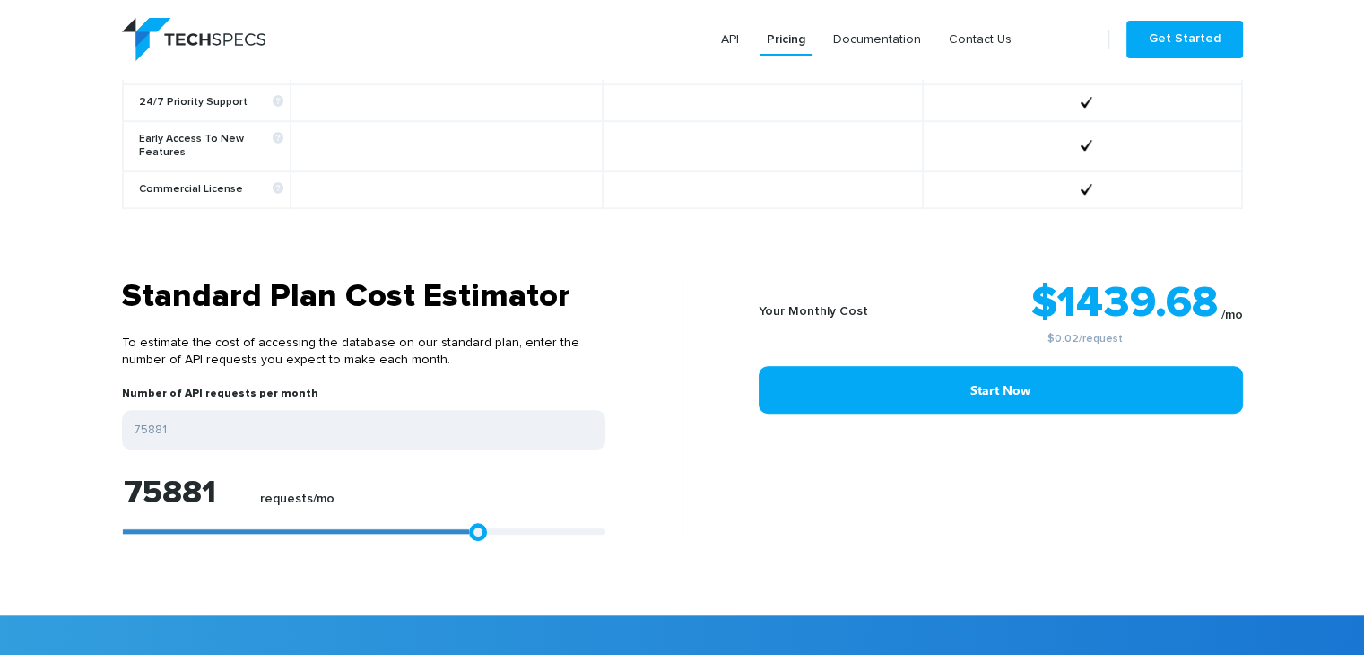
type input "76994"
type input "78478"
type input "79962"
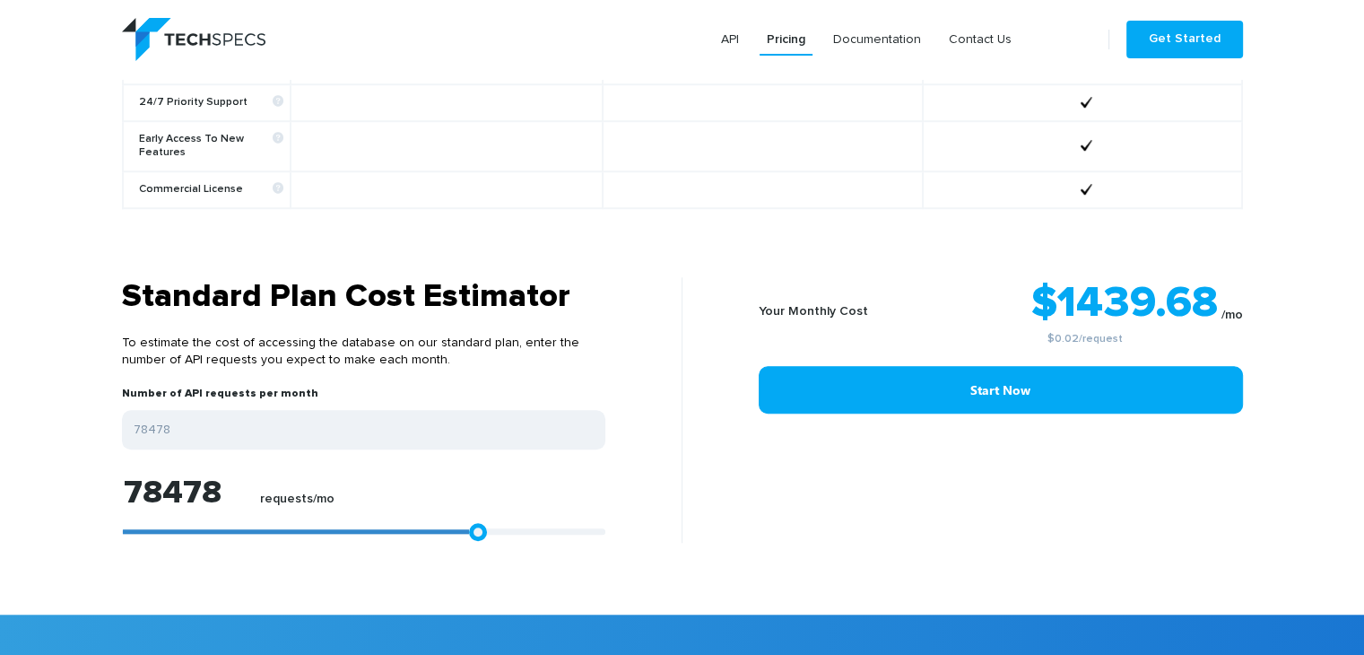
type input "79962"
type input "81446"
type input "82931"
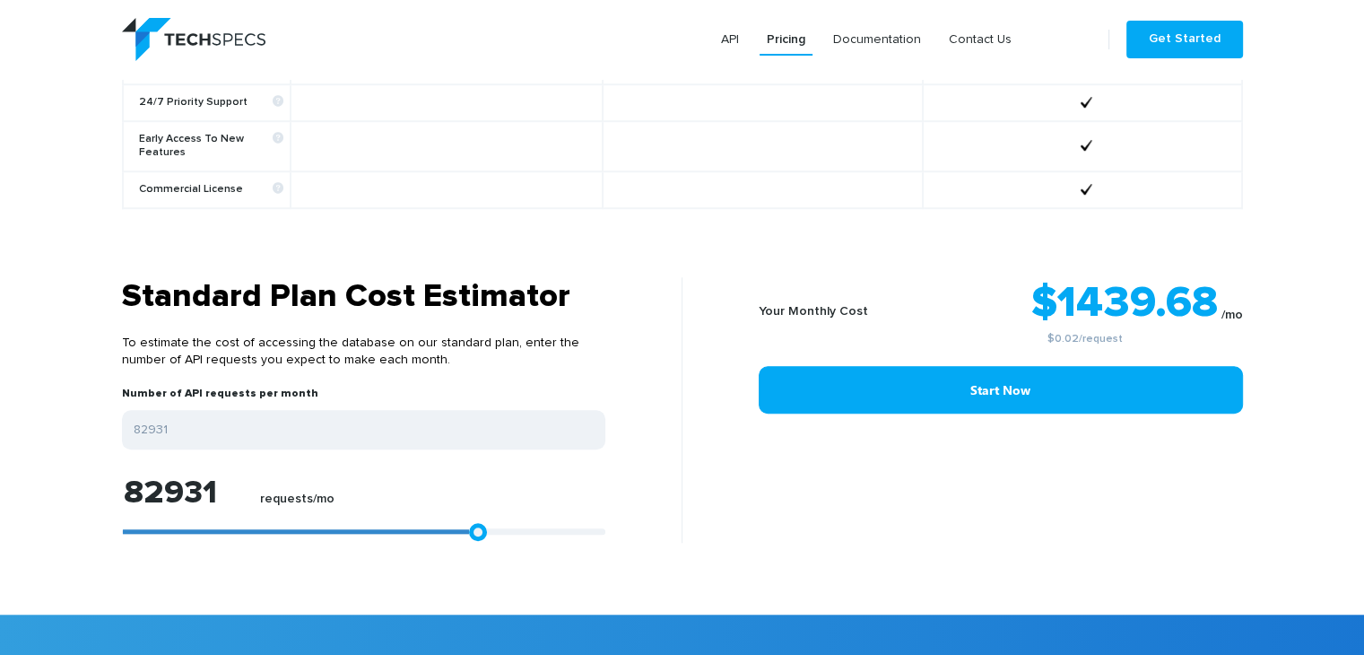
type input "84415"
type input "85899"
type input "87383"
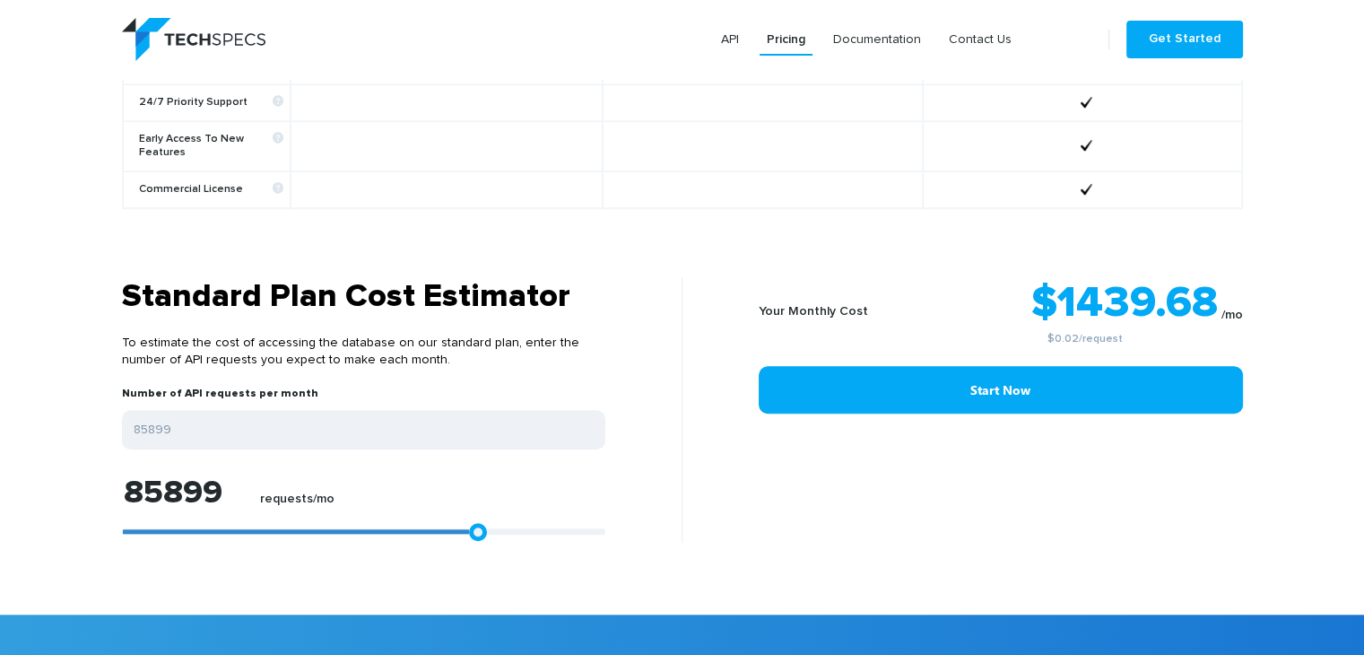
type input "87383"
drag, startPoint x: 128, startPoint y: 513, endPoint x: 586, endPoint y: 518, distance: 457.5
click at [586, 518] on div "95732 requests/mo" at bounding box center [364, 509] width 484 height 66
drag, startPoint x: 591, startPoint y: 507, endPoint x: 628, endPoint y: 500, distance: 37.5
click at [628, 500] on div "Standard Plan Cost Estimator To estimate the cost of accessing the database on …" at bounding box center [396, 410] width 574 height 266
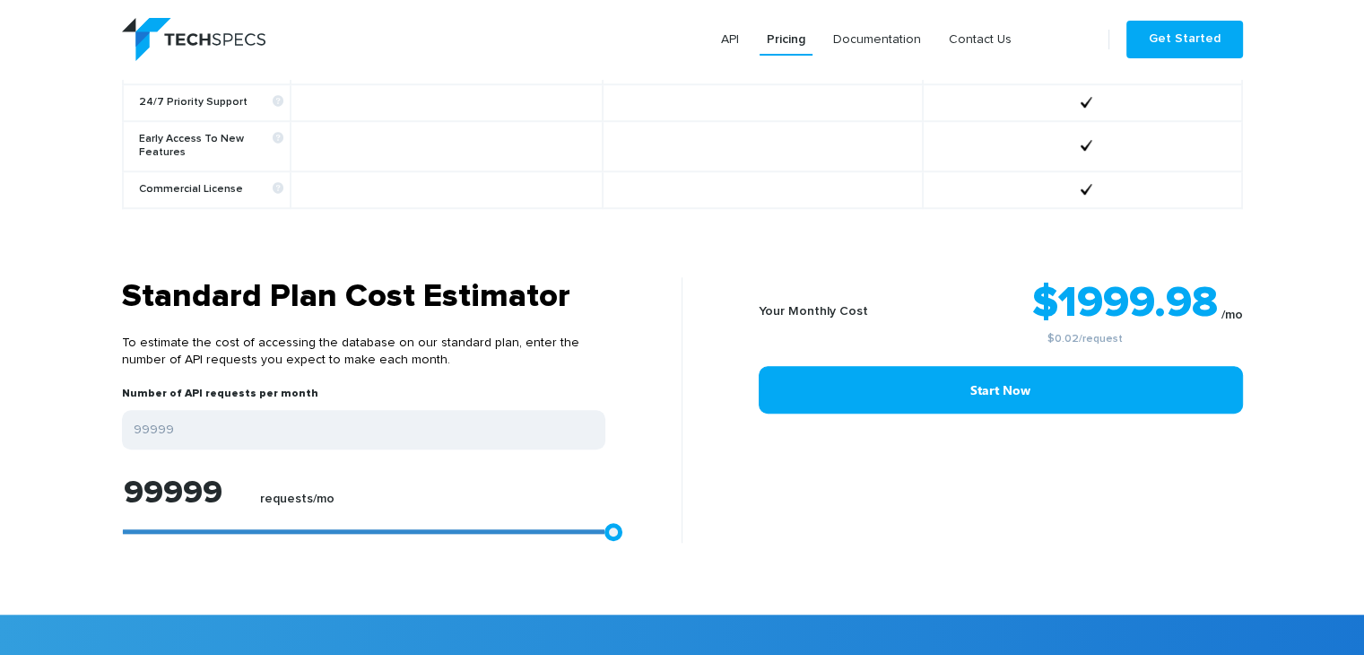
drag, startPoint x: 610, startPoint y: 505, endPoint x: 673, endPoint y: 508, distance: 62.9
click at [673, 508] on div "Standard Plan Cost Estimator To estimate the cost of accessing the database on …" at bounding box center [396, 410] width 574 height 266
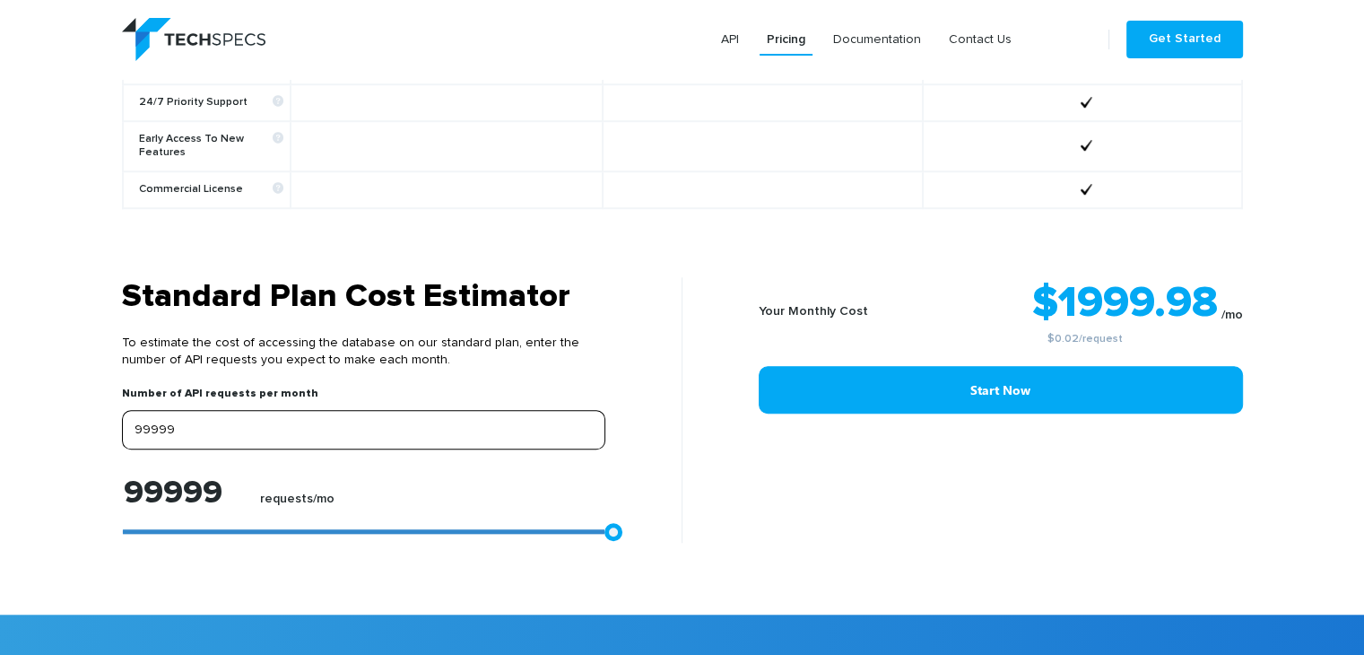
click at [240, 418] on input "99999" at bounding box center [364, 429] width 484 height 39
click at [240, 420] on input "99999" at bounding box center [364, 429] width 484 height 39
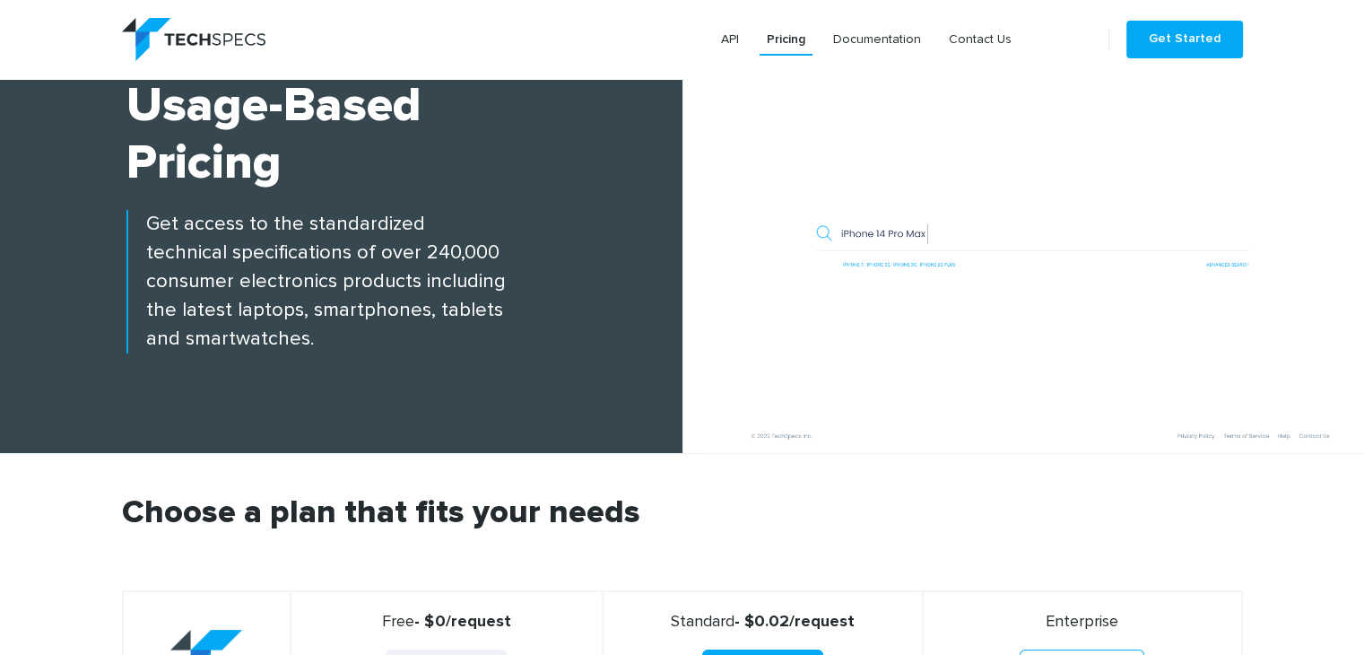
scroll to position [0, 0]
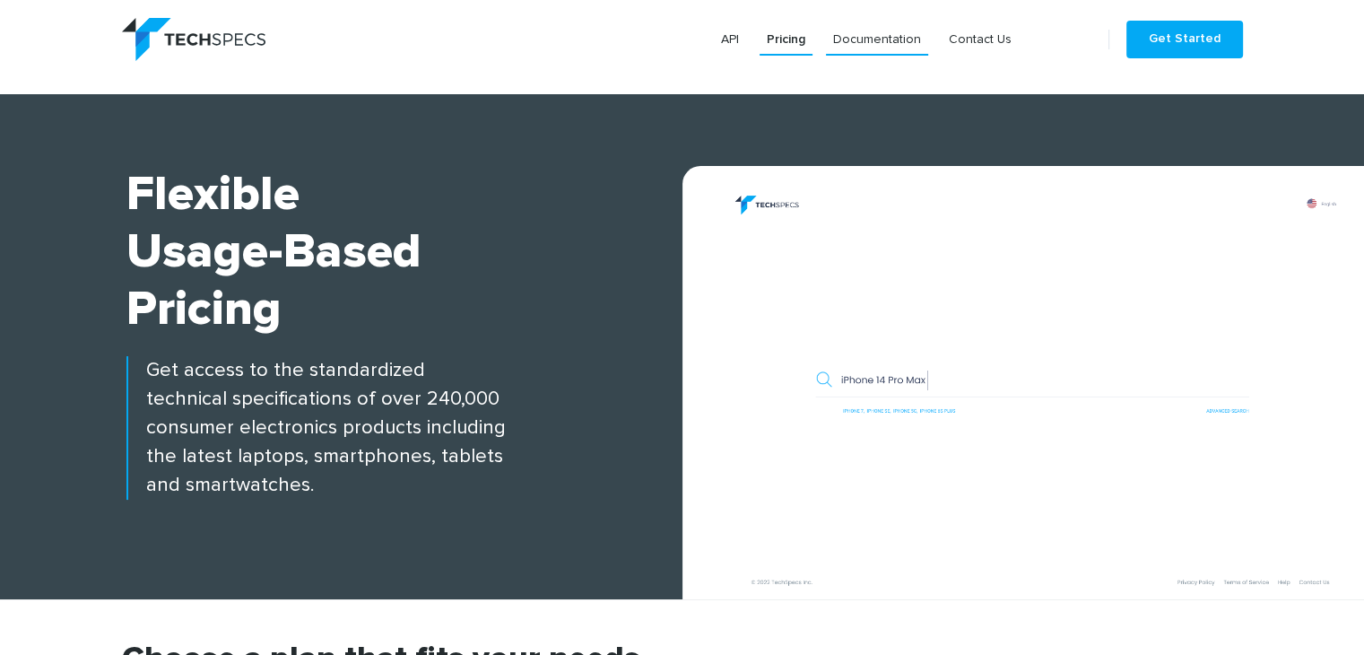
click at [877, 37] on link "Documentation" at bounding box center [877, 39] width 102 height 32
